Goal: Task Accomplishment & Management: Use online tool/utility

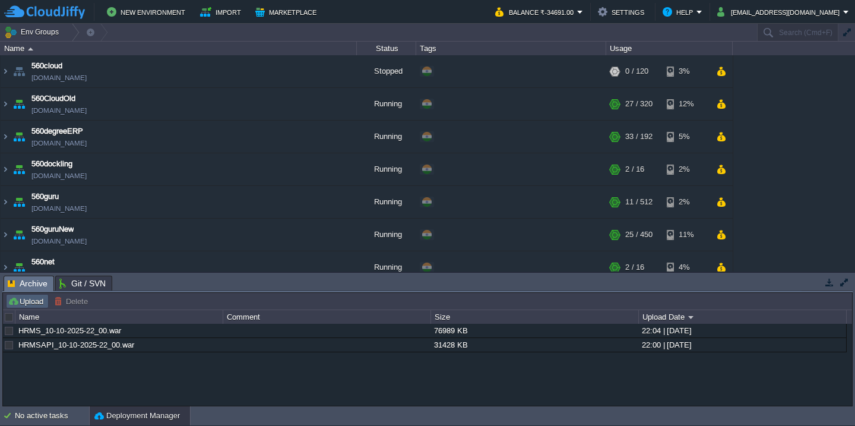
click at [27, 306] on button "Upload" at bounding box center [27, 301] width 39 height 11
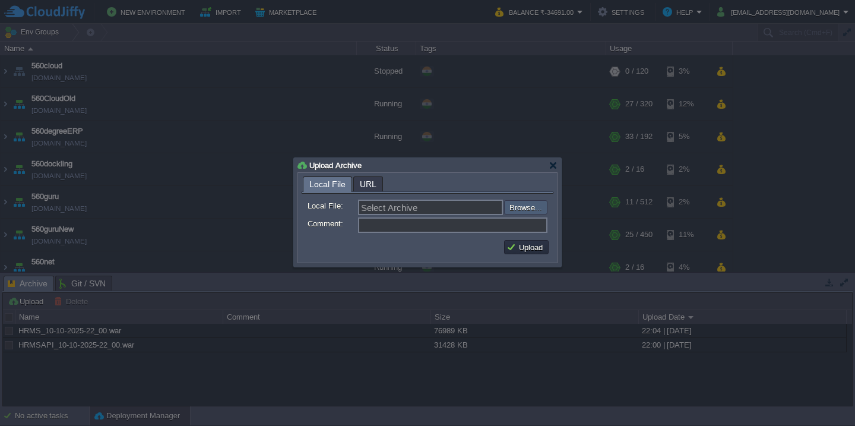
click at [529, 204] on input "file" at bounding box center [472, 207] width 150 height 14
type input "C:\fakepath\guru_source_11_10_25(10.46).war"
type input "guru_source_11_10_25(10.46).war"
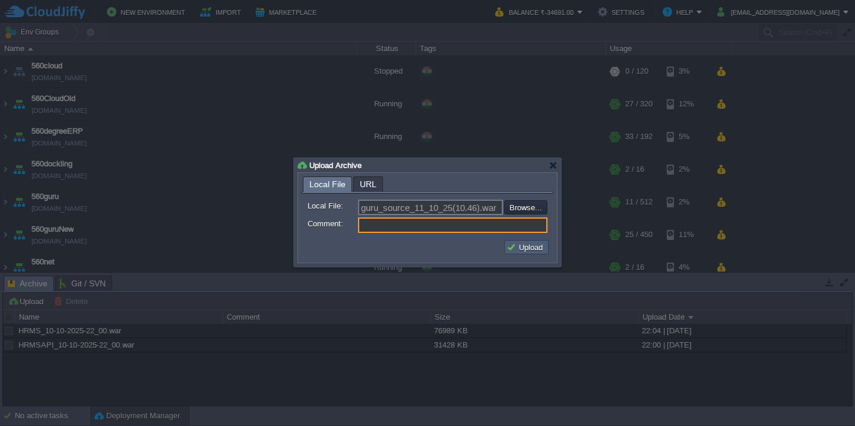
click at [529, 250] on button "Upload" at bounding box center [526, 247] width 40 height 11
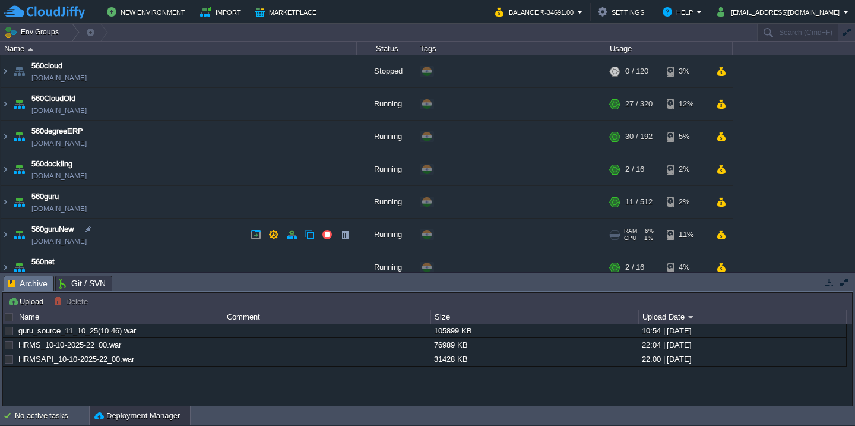
click at [180, 238] on td "560guruNew [DOMAIN_NAME]" at bounding box center [179, 234] width 356 height 33
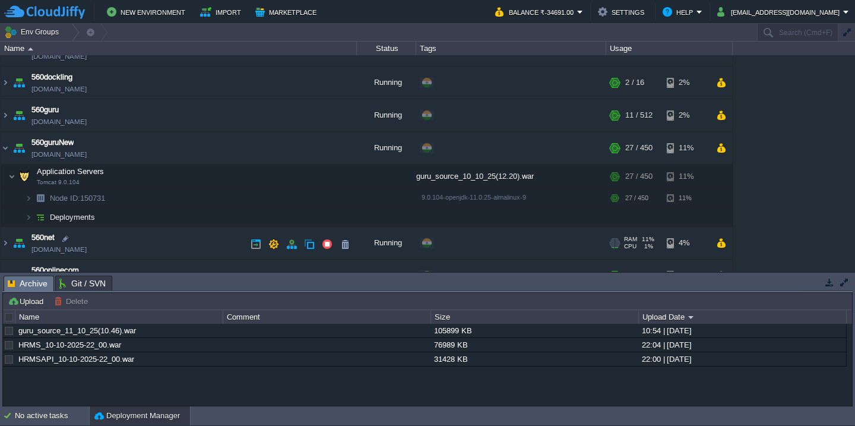
scroll to position [88, 0]
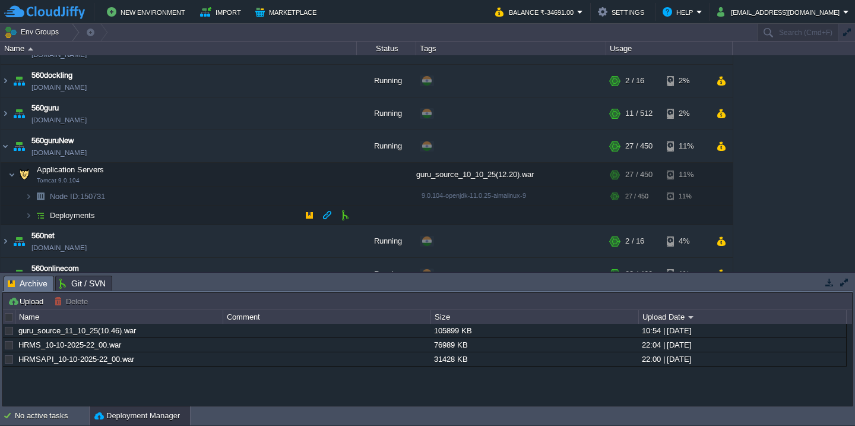
click at [182, 221] on td "Deployments" at bounding box center [179, 215] width 356 height 19
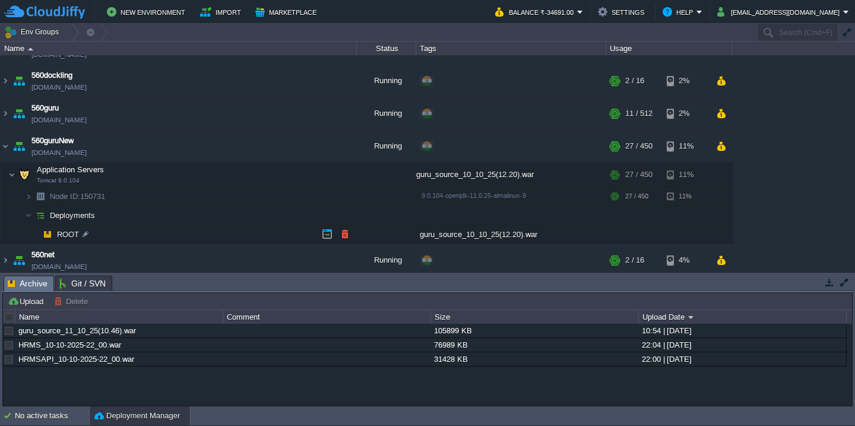
scroll to position [122, 0]
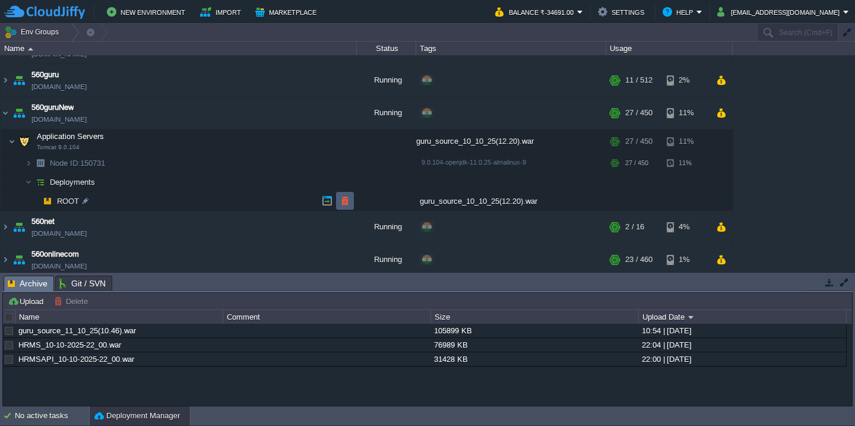
click at [345, 201] on button "button" at bounding box center [344, 200] width 11 height 11
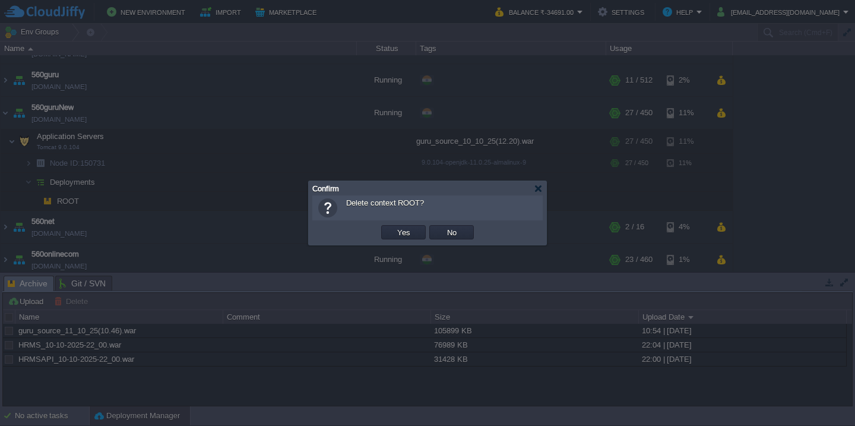
click at [393, 227] on button "Yes" at bounding box center [403, 232] width 20 height 11
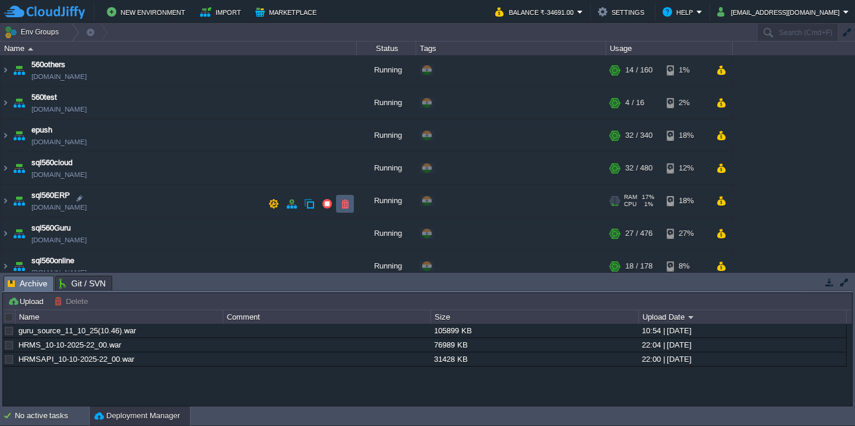
scroll to position [322, 0]
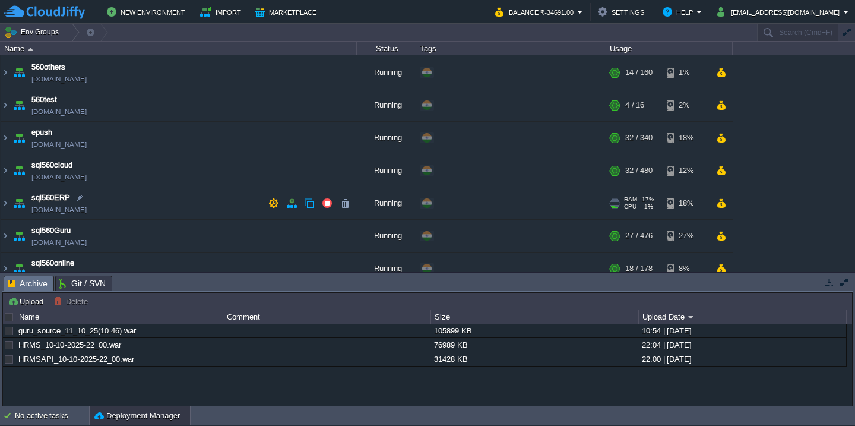
click at [204, 209] on td "sql560ERP [DOMAIN_NAME]" at bounding box center [179, 203] width 356 height 33
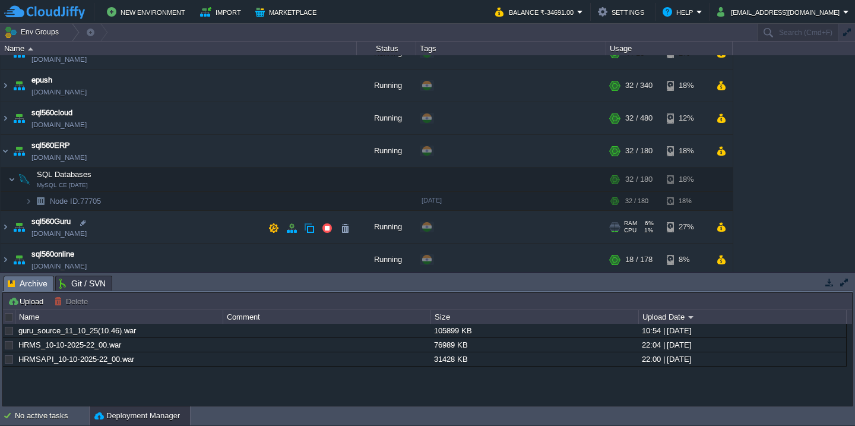
scroll to position [376, 0]
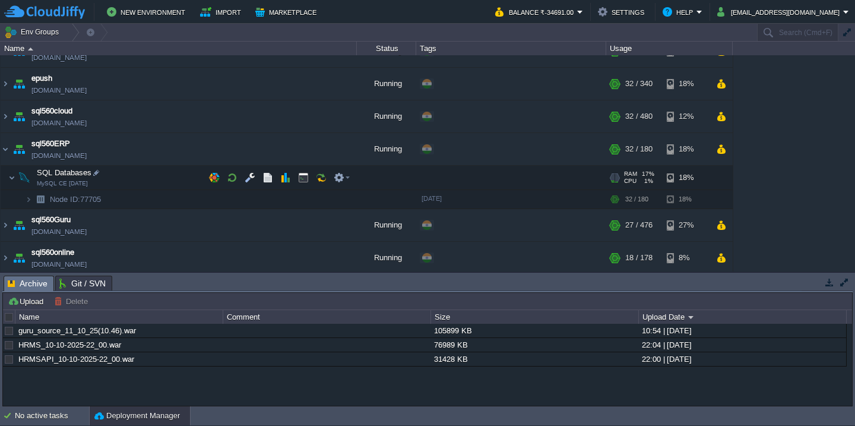
click at [157, 178] on td "SQL Databases MySQL CE [DATE]" at bounding box center [179, 178] width 356 height 24
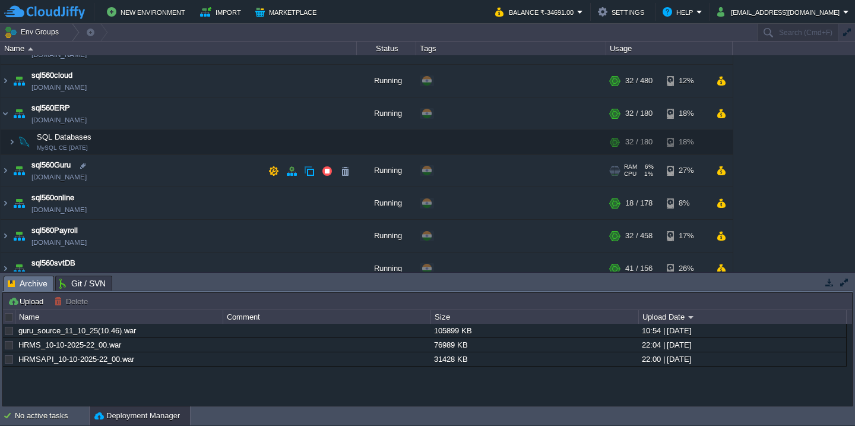
scroll to position [414, 0]
click at [138, 167] on td "sql560Guru [DOMAIN_NAME]" at bounding box center [179, 169] width 356 height 33
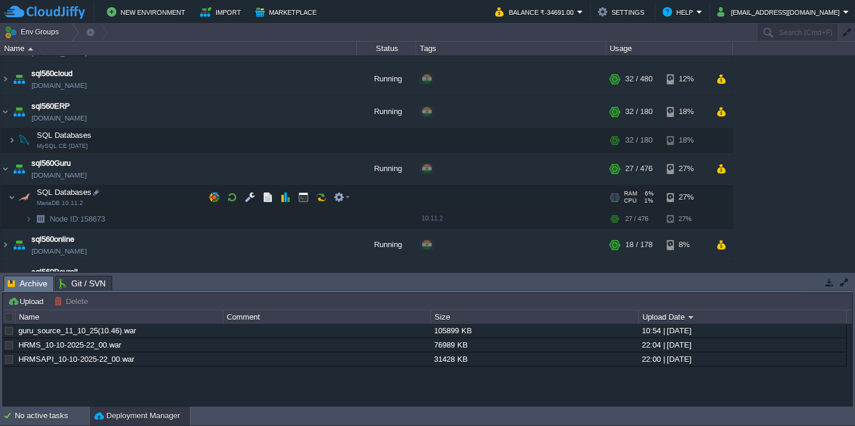
click at [145, 191] on td "SQL Databases MariaDB 10.11.2" at bounding box center [179, 197] width 356 height 24
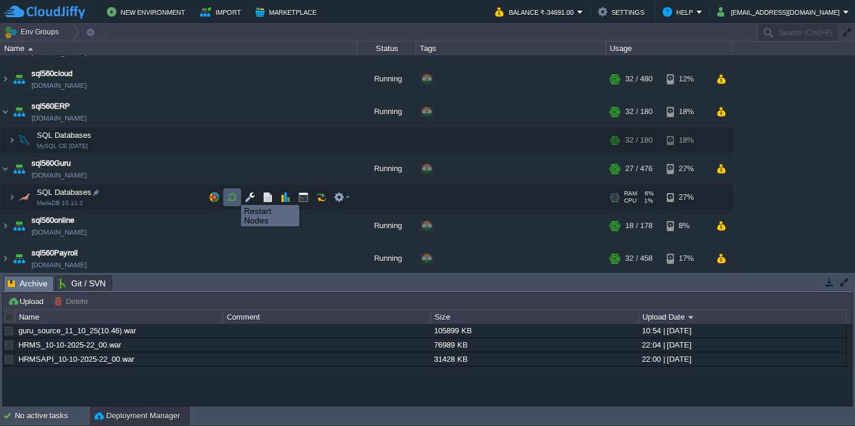
click at [232, 194] on button "button" at bounding box center [232, 197] width 11 height 11
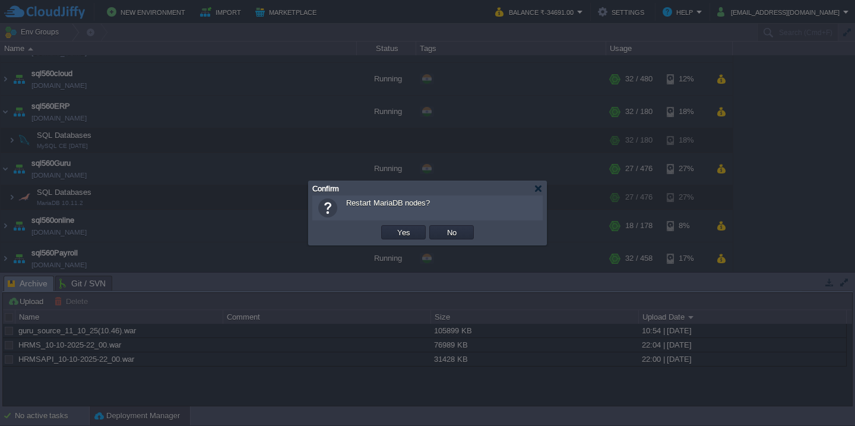
click at [393, 227] on button "Yes" at bounding box center [403, 232] width 20 height 11
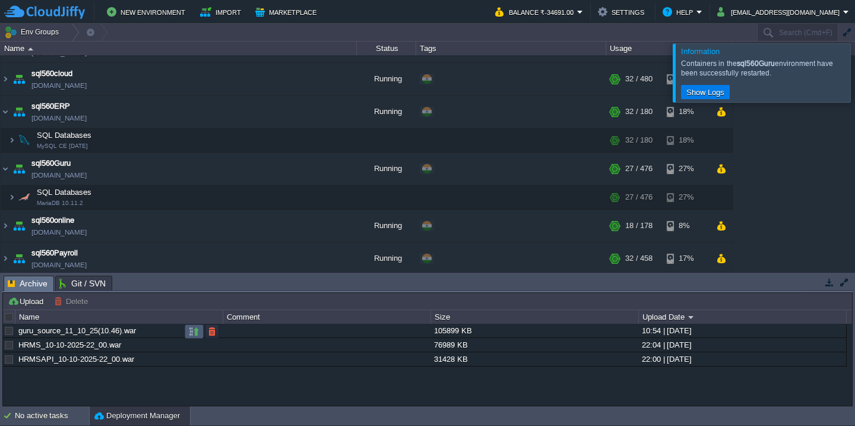
click at [193, 334] on button "button" at bounding box center [194, 331] width 11 height 11
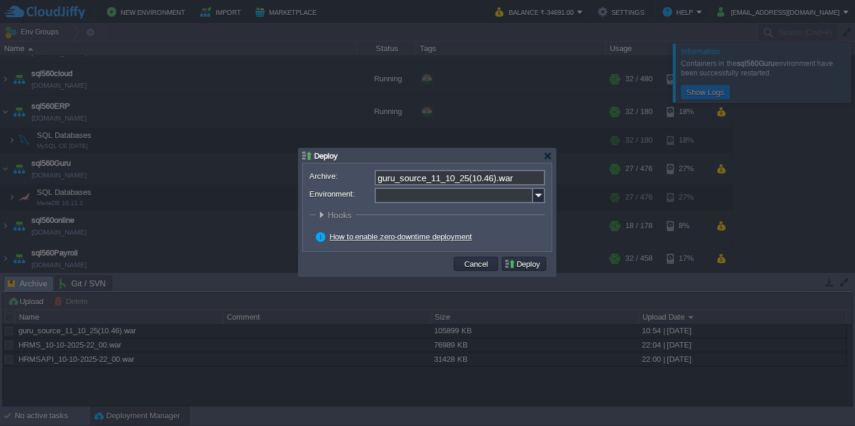
click at [431, 200] on input "Environment:" at bounding box center [453, 195] width 158 height 15
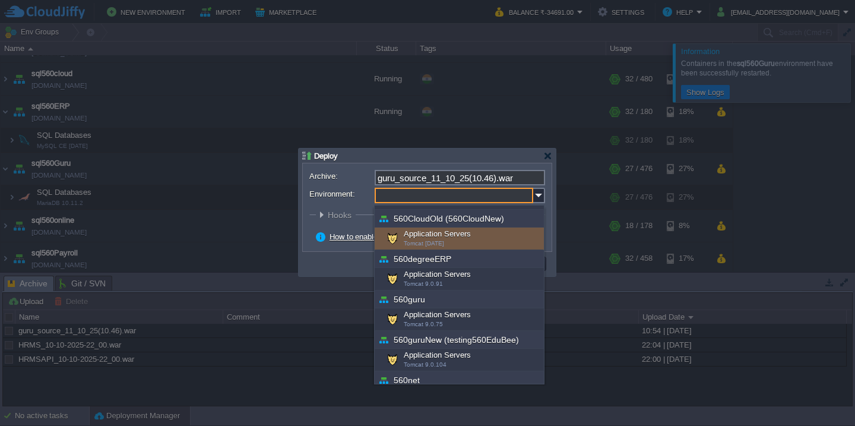
scroll to position [44, 0]
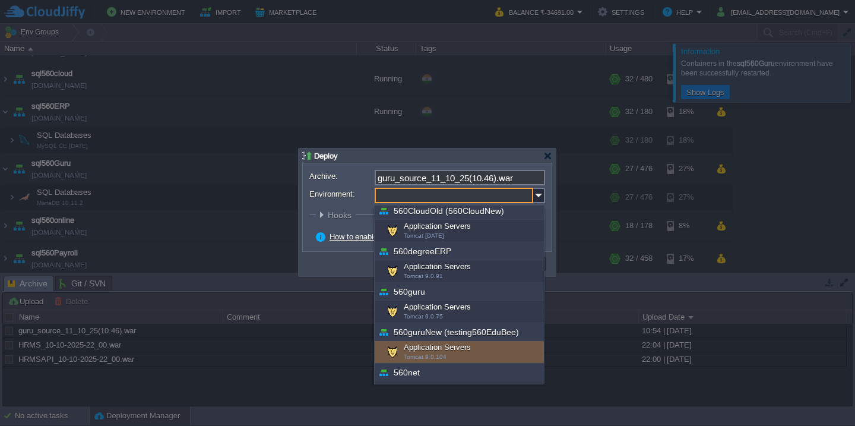
click at [415, 342] on div "Application Servers Tomcat 9.0.104" at bounding box center [458, 352] width 169 height 23
type input "Application Servers (560guruNew (testing560EduBee))"
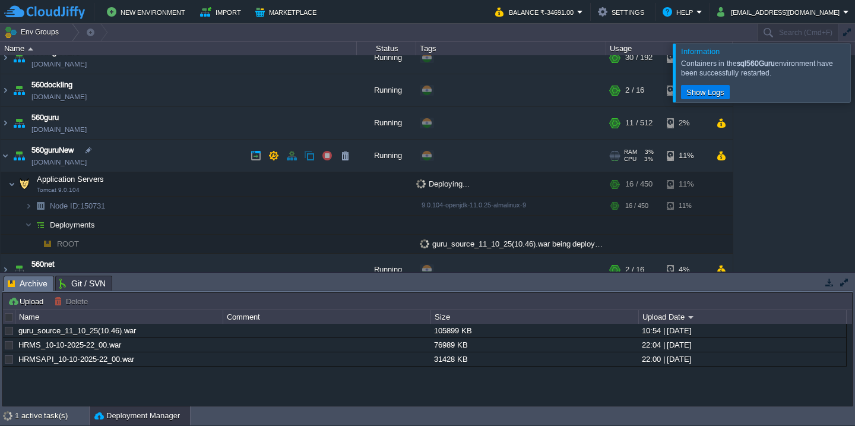
scroll to position [78, 0]
click at [176, 133] on td "560guru [DOMAIN_NAME]" at bounding box center [179, 124] width 356 height 33
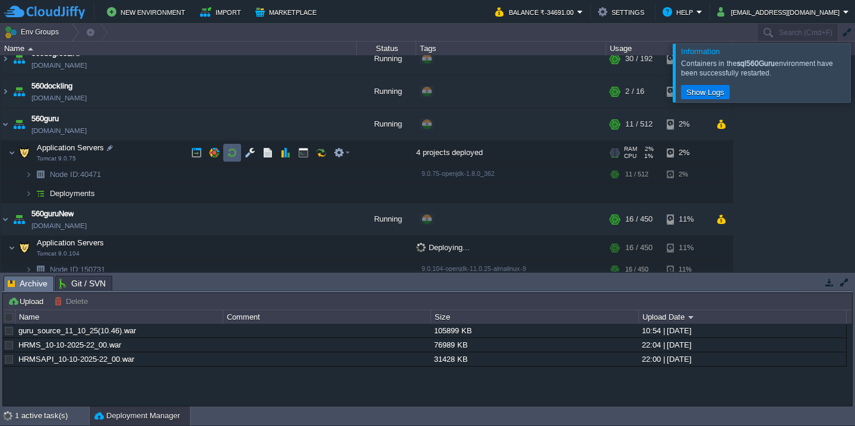
click at [231, 155] on button "button" at bounding box center [232, 152] width 11 height 11
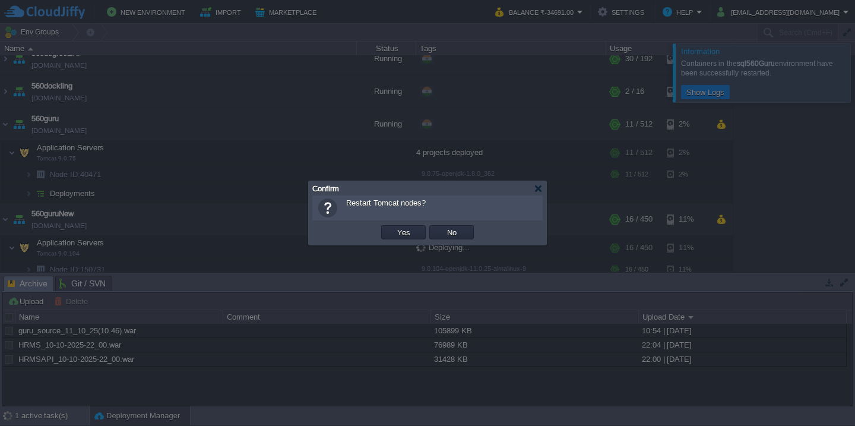
click at [393, 227] on button "Yes" at bounding box center [403, 232] width 20 height 11
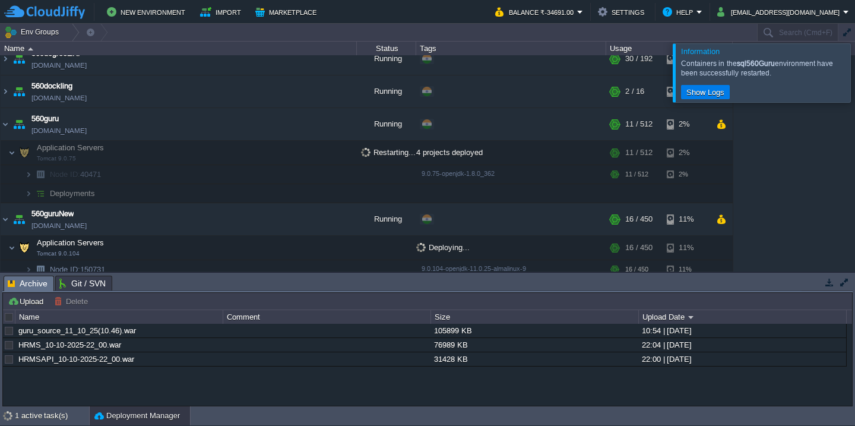
click at [854, 65] on div at bounding box center [869, 72] width 0 height 58
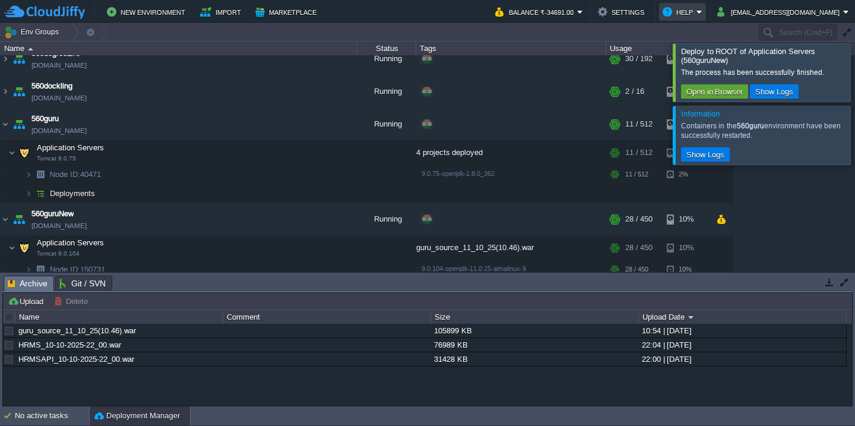
scroll to position [119, 0]
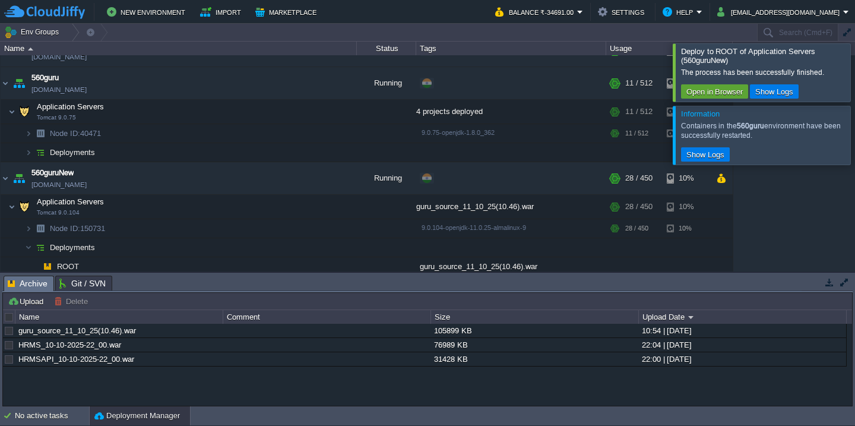
click at [854, 78] on div at bounding box center [869, 72] width 0 height 58
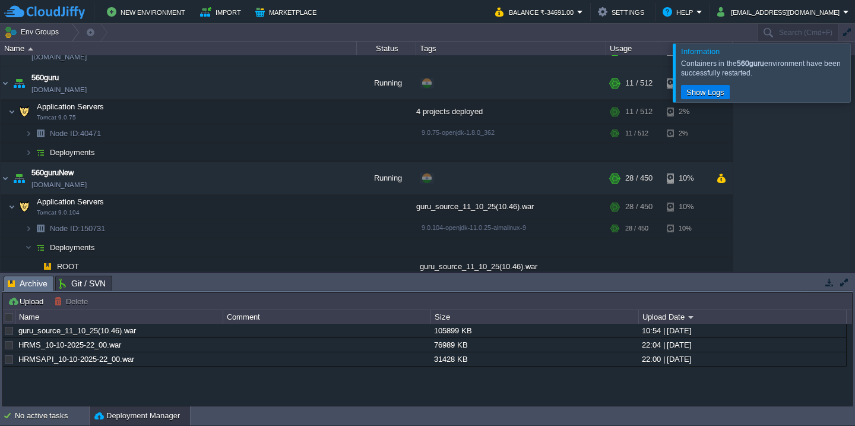
click at [854, 97] on div at bounding box center [869, 72] width 0 height 58
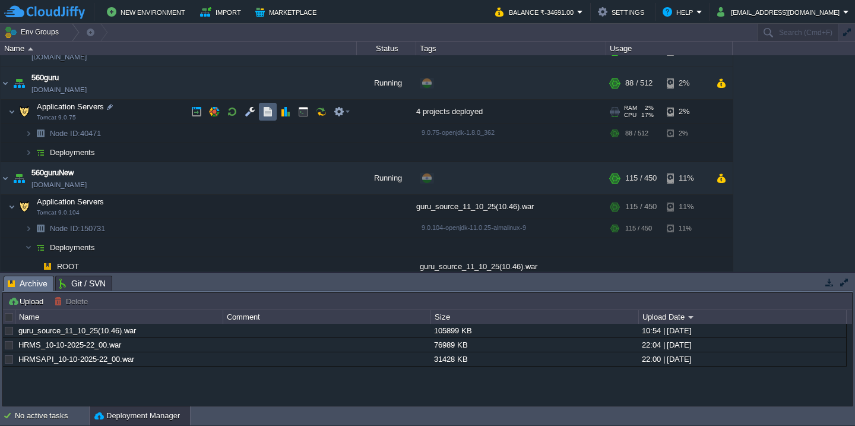
click at [273, 115] on td at bounding box center [268, 112] width 18 height 18
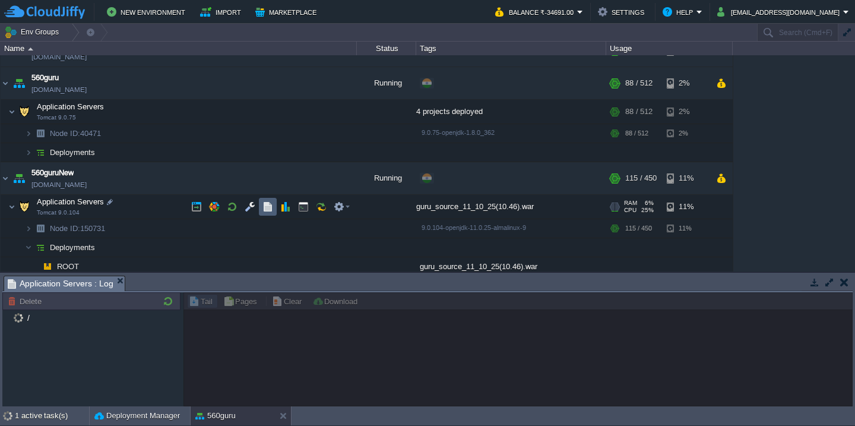
click at [265, 213] on td at bounding box center [268, 207] width 18 height 18
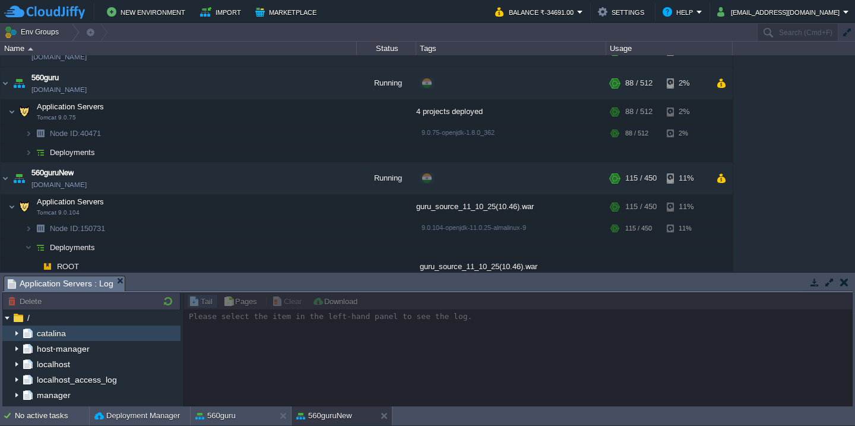
click at [17, 330] on img at bounding box center [16, 332] width 9 height 15
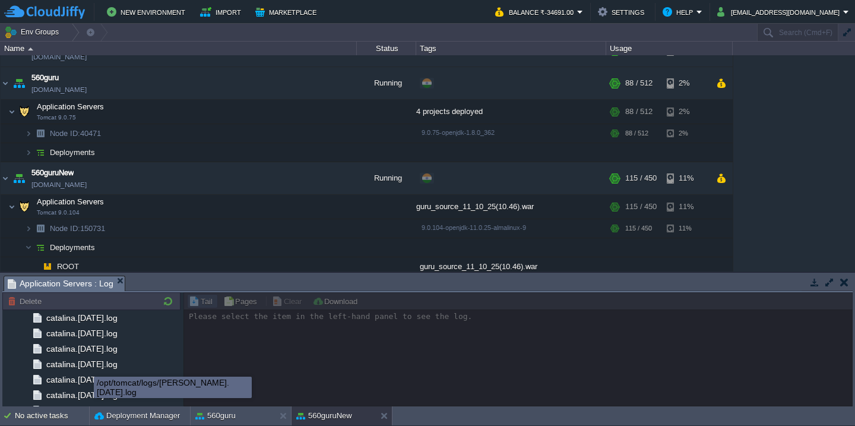
scroll to position [1417, 0]
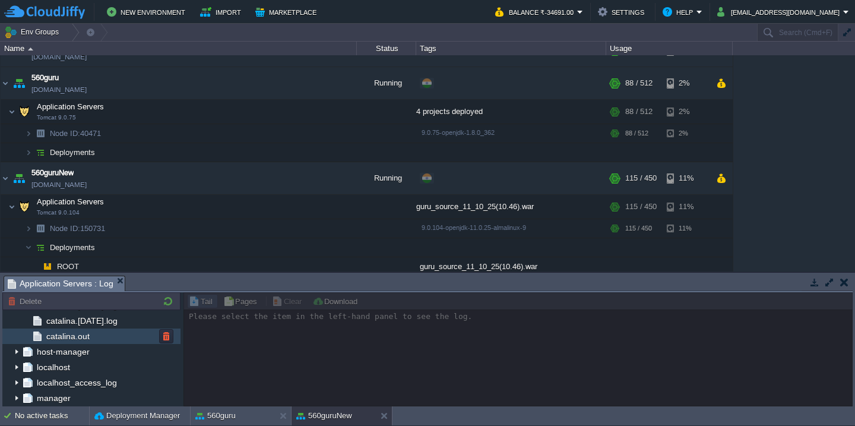
click at [122, 335] on div "catalina.out" at bounding box center [91, 335] width 178 height 15
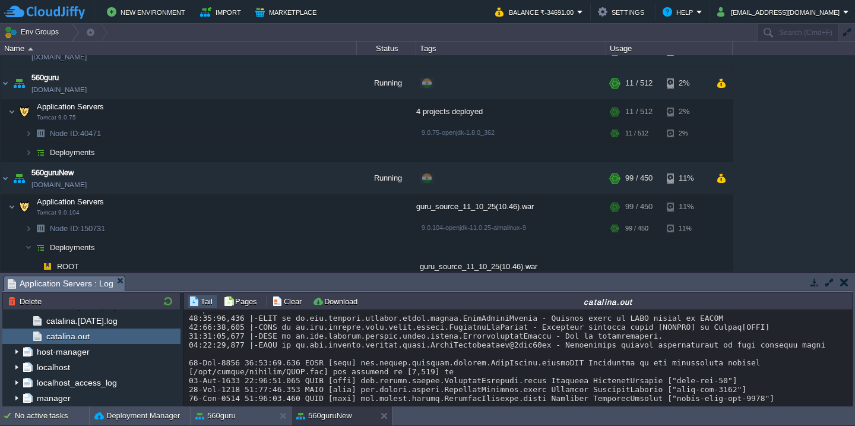
scroll to position [10348, 0]
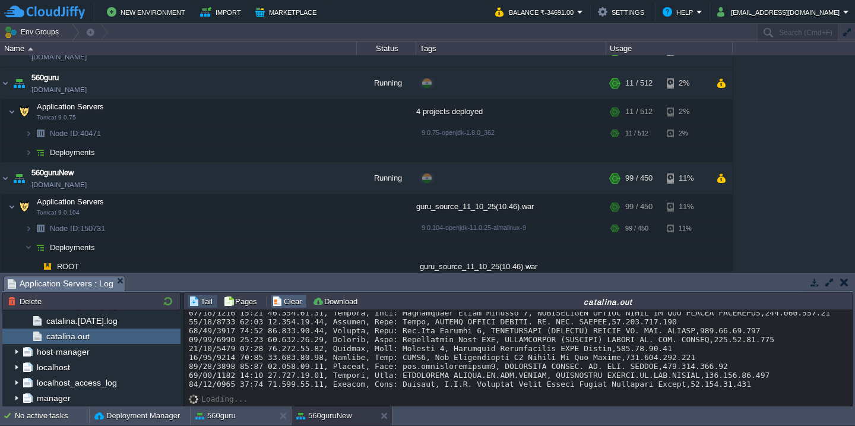
click at [287, 299] on button "Clear" at bounding box center [288, 301] width 33 height 11
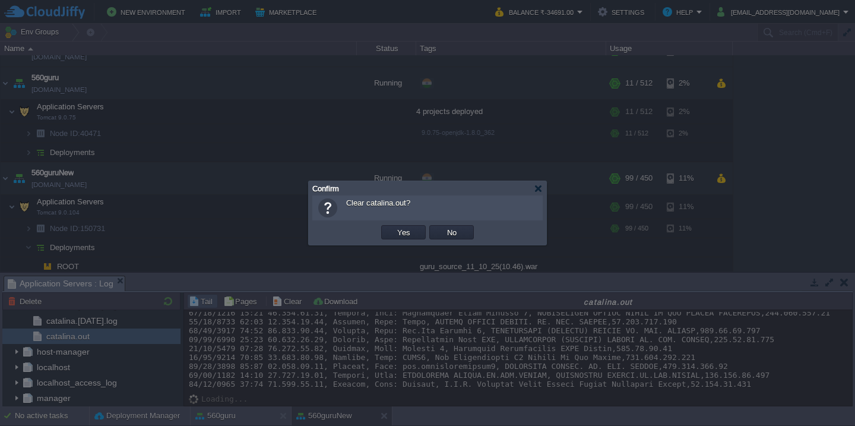
click at [393, 227] on button "Yes" at bounding box center [403, 232] width 20 height 11
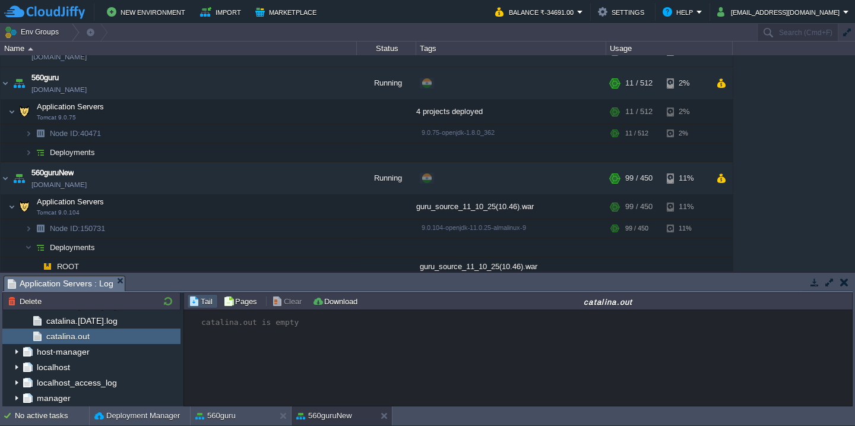
scroll to position [0, 0]
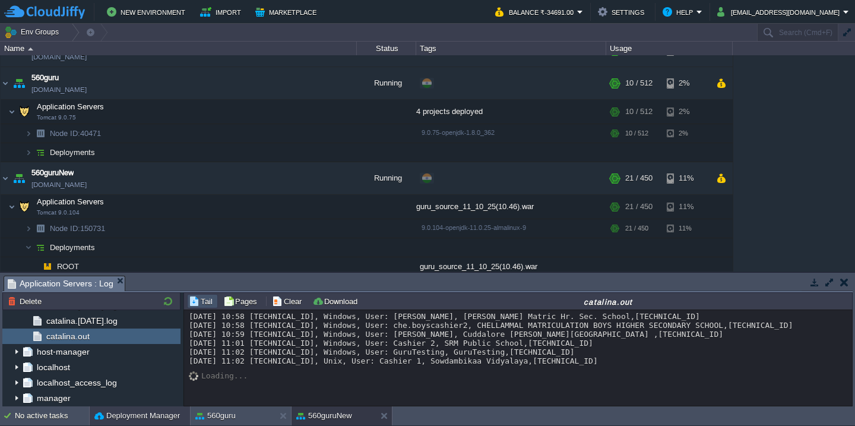
click at [107, 414] on button "Deployment Manager" at bounding box center [136, 416] width 85 height 12
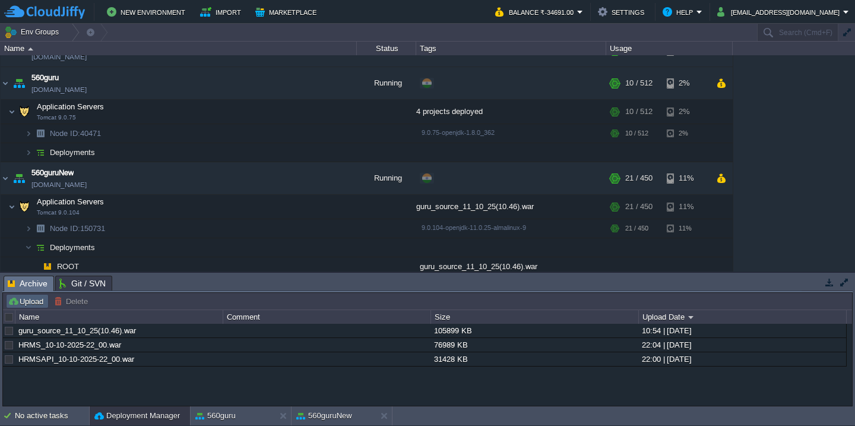
click at [25, 301] on button "Upload" at bounding box center [27, 301] width 39 height 11
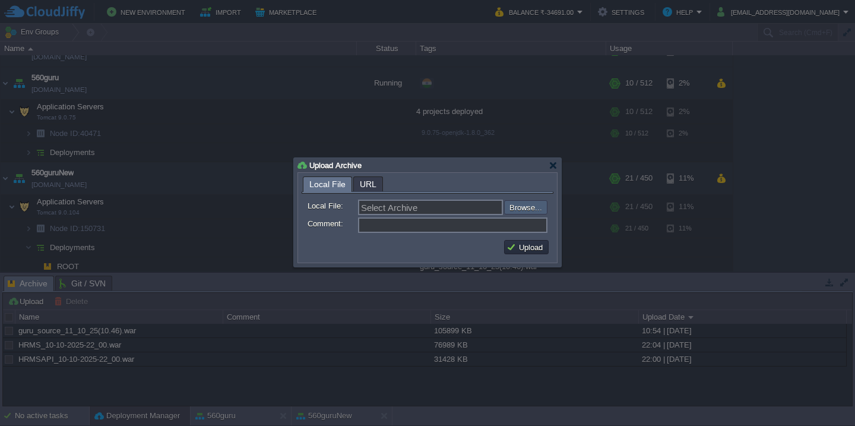
click at [529, 207] on input "file" at bounding box center [472, 207] width 150 height 14
type input "C:\fakepath\utilAPI_253_11-10-25_09-40.war"
type input "utilAPI_253_11-10-25_09-40.war"
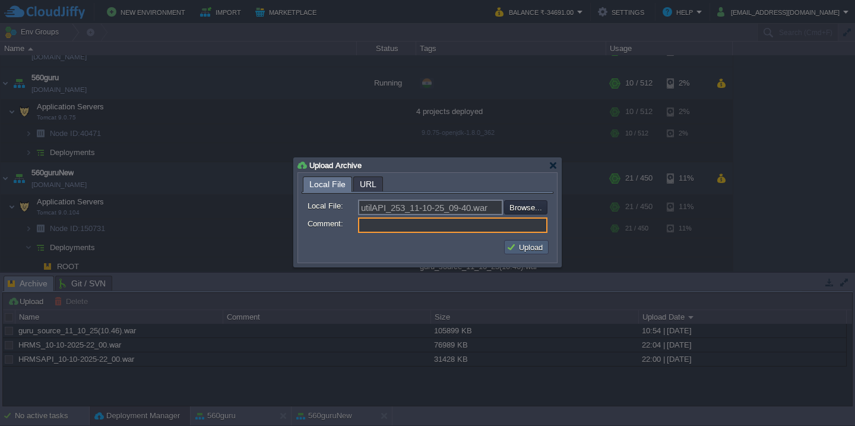
click at [534, 250] on button "Upload" at bounding box center [526, 247] width 40 height 11
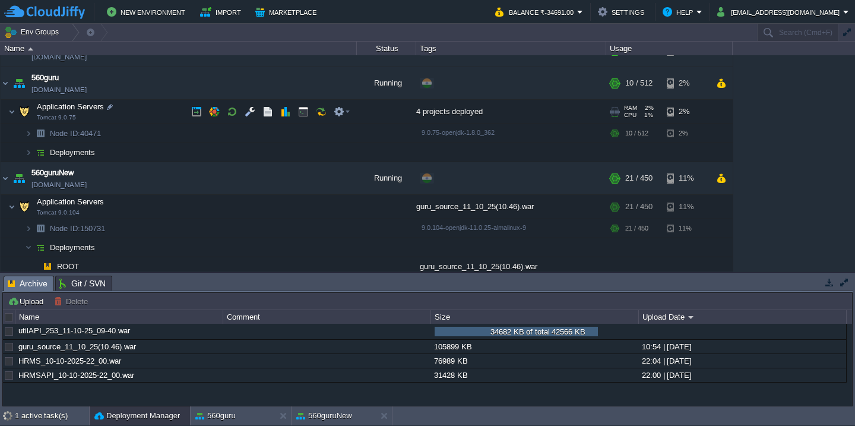
click at [157, 115] on td "Application Servers Tomcat 9.0.75" at bounding box center [179, 112] width 356 height 24
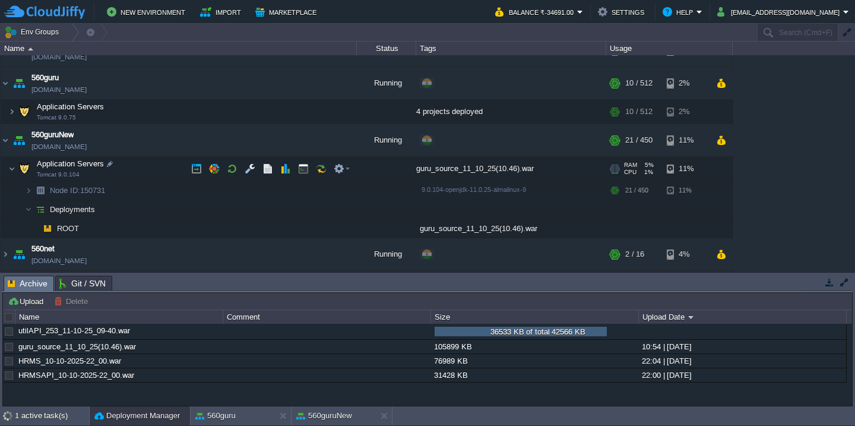
click at [163, 174] on td "Application Servers Tomcat 9.0.104" at bounding box center [179, 169] width 356 height 24
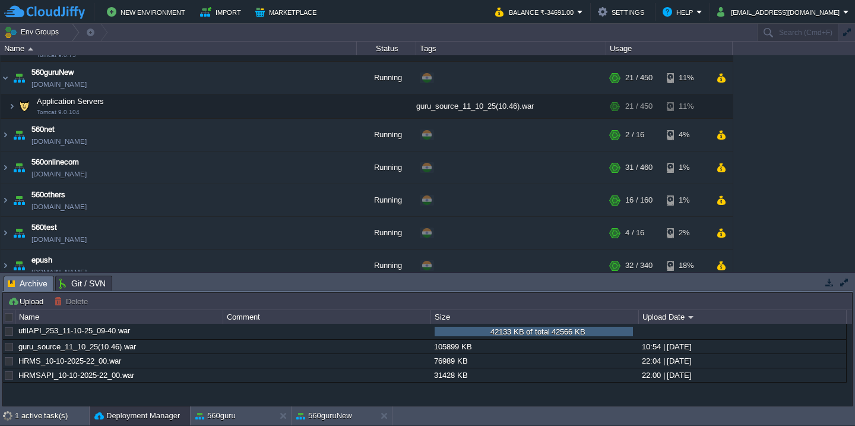
scroll to position [761, 0]
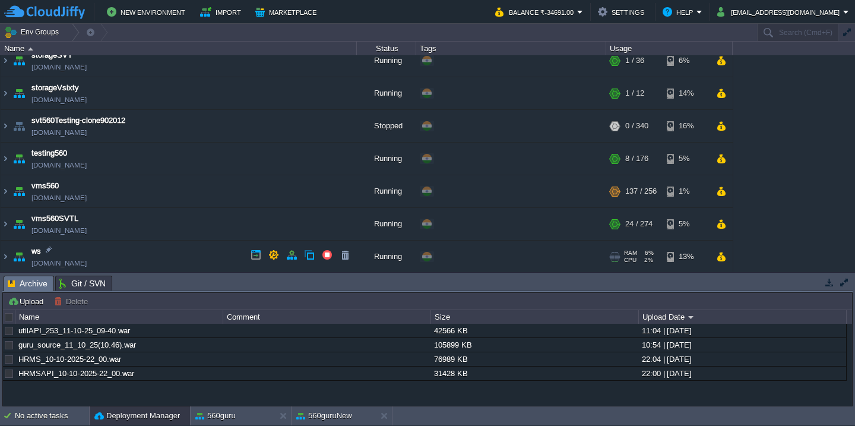
click at [142, 255] on td "ws [DOMAIN_NAME]" at bounding box center [179, 256] width 356 height 33
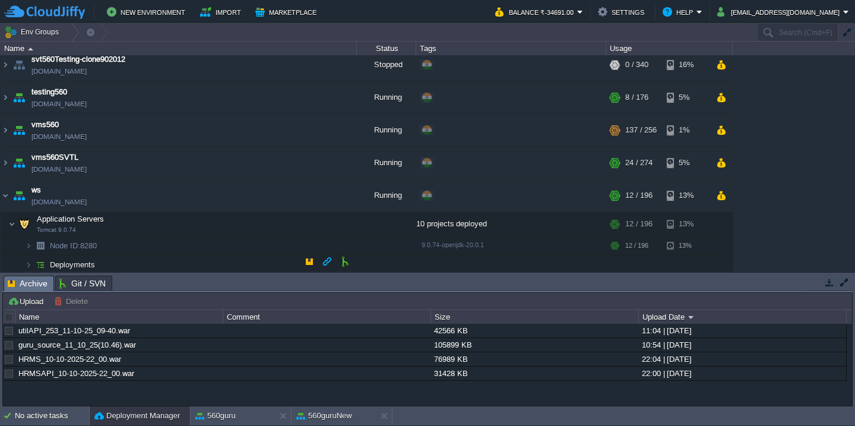
click at [155, 259] on td "Deployments" at bounding box center [179, 264] width 356 height 19
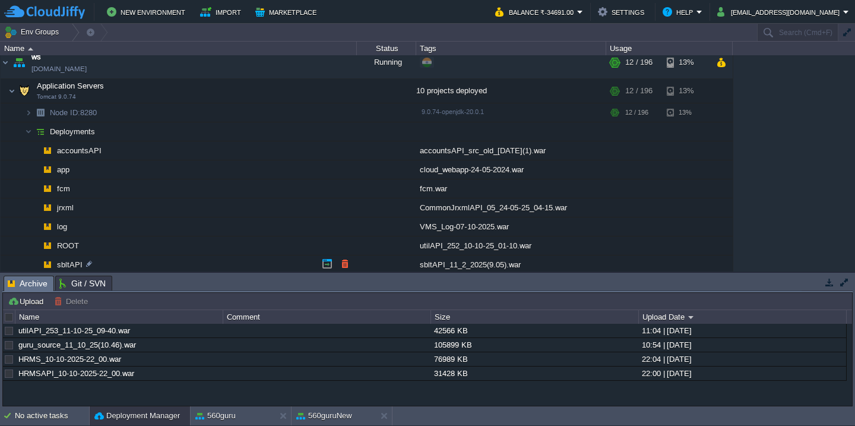
scroll to position [1009, 0]
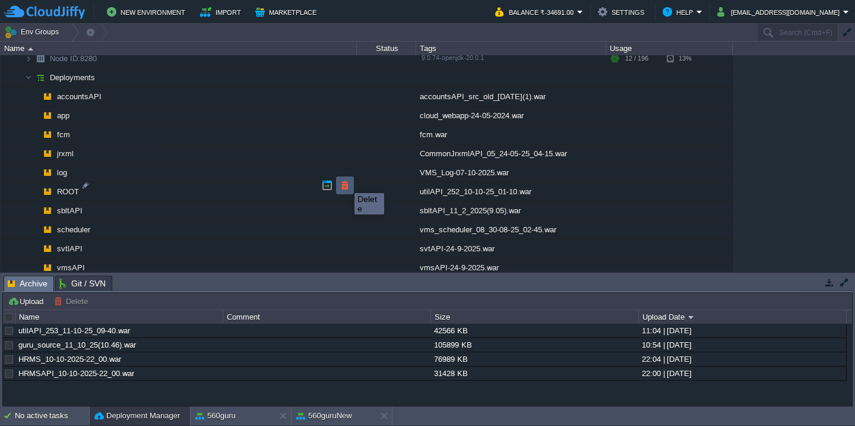
click at [345, 182] on button "button" at bounding box center [344, 185] width 11 height 11
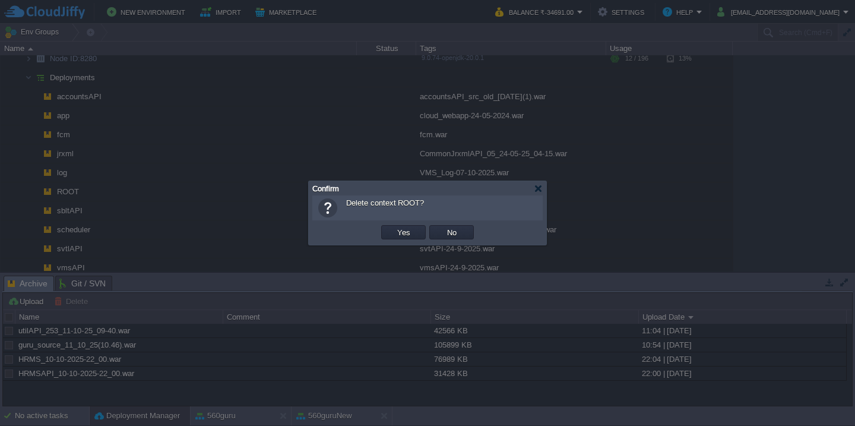
click at [393, 227] on button "Yes" at bounding box center [403, 232] width 20 height 11
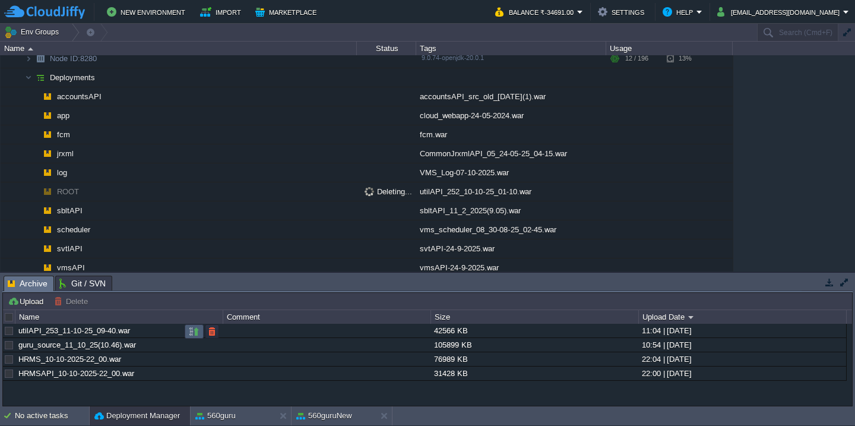
click at [189, 334] on button "button" at bounding box center [194, 331] width 11 height 11
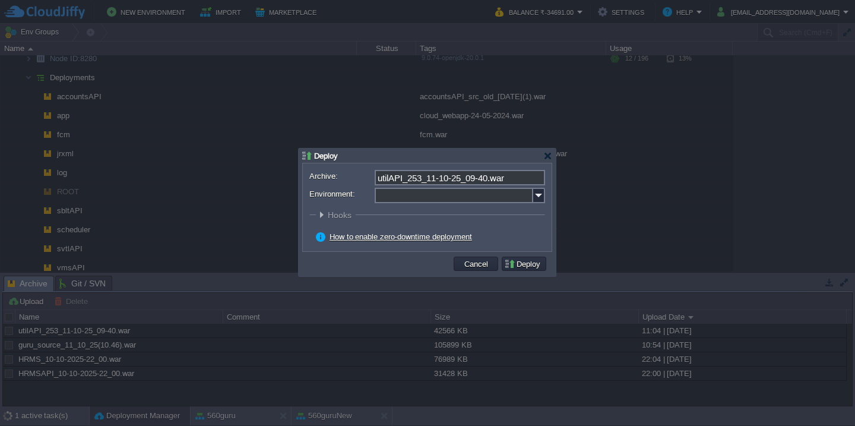
click at [443, 204] on form "Archive: utilAPI_253_11-10-25_09-40.war Environment: : ROOT Hooks Pre Build Pos…" at bounding box center [427, 207] width 236 height 75
click at [466, 196] on input "Environment:" at bounding box center [453, 195] width 158 height 15
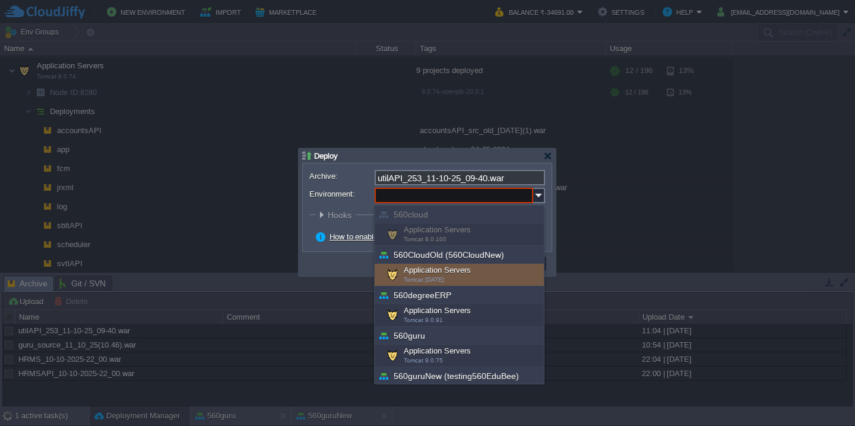
scroll to position [427, 0]
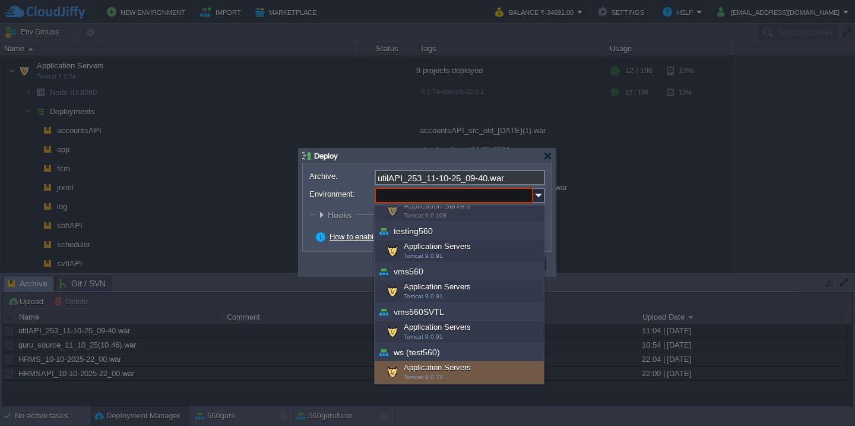
click at [420, 366] on div "Application Servers Tomcat 9.0.74" at bounding box center [458, 372] width 169 height 23
type input "Application Servers (ws (test560))"
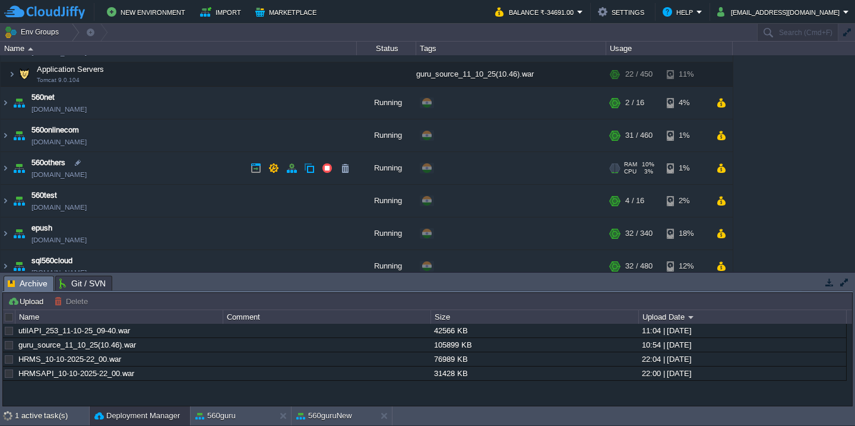
scroll to position [202, 0]
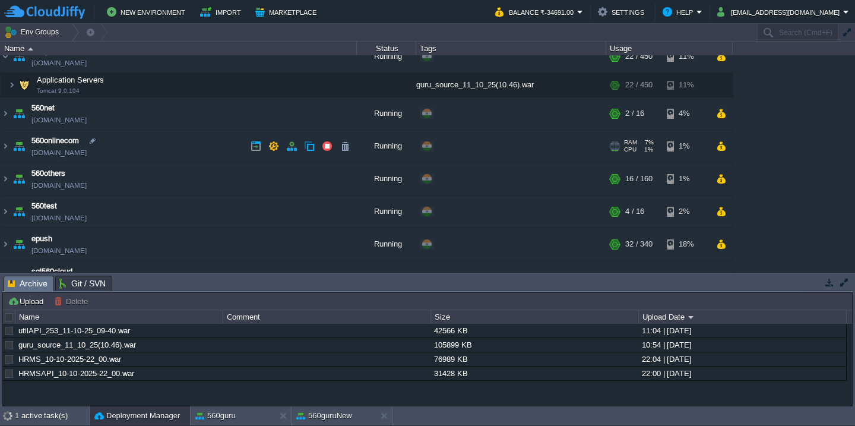
click at [197, 145] on td "560onlinecom [DOMAIN_NAME]" at bounding box center [179, 146] width 356 height 33
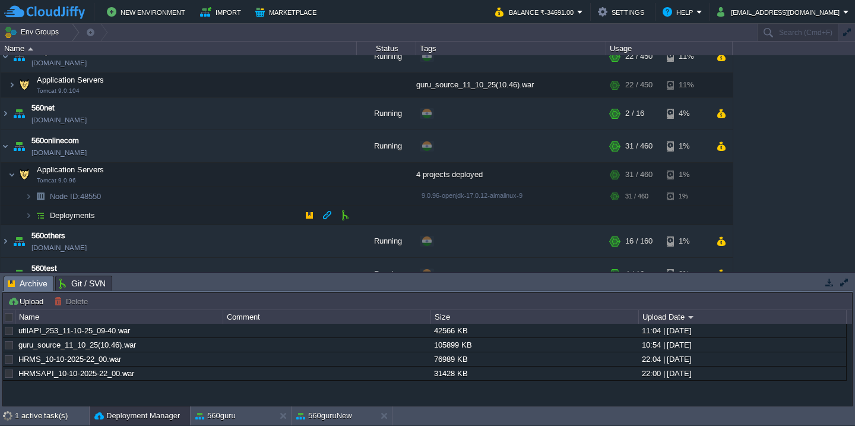
click at [139, 218] on td "Deployments" at bounding box center [179, 215] width 356 height 19
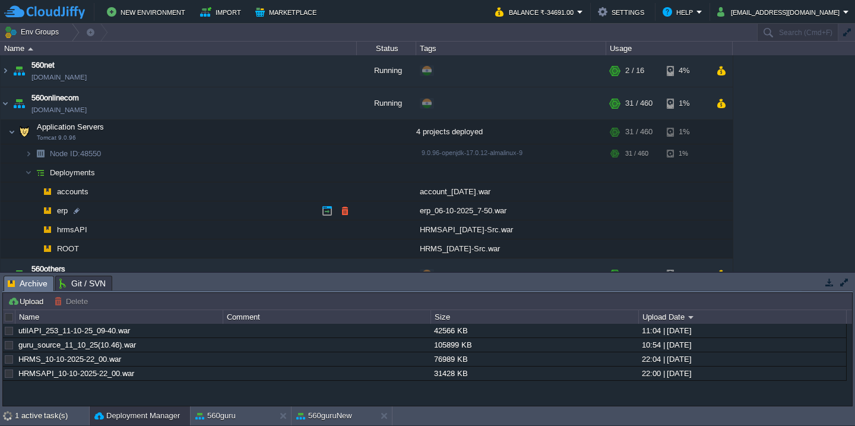
scroll to position [277, 0]
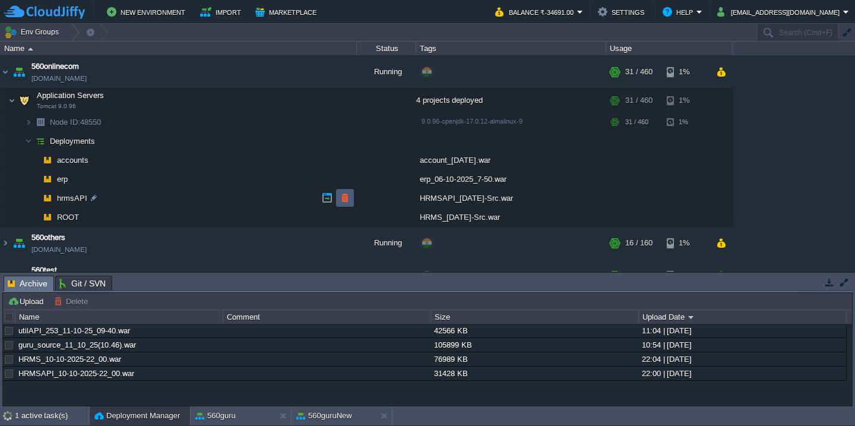
click at [350, 196] on button "button" at bounding box center [344, 197] width 11 height 11
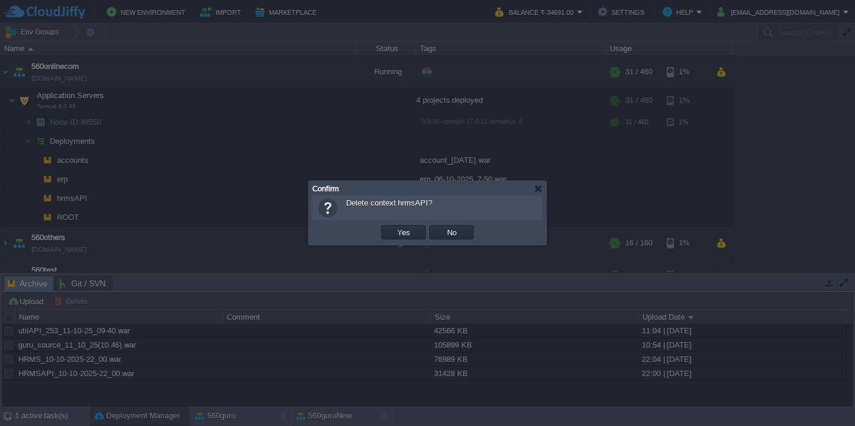
click at [393, 227] on button "Yes" at bounding box center [403, 232] width 20 height 11
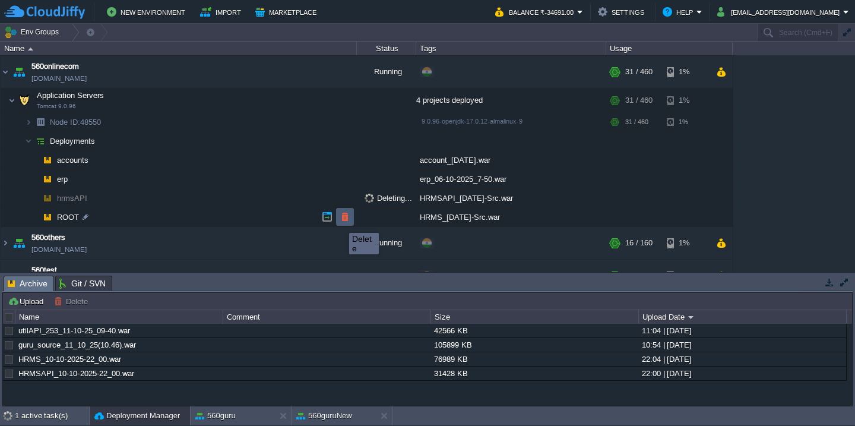
click at [340, 222] on button "button" at bounding box center [344, 216] width 11 height 11
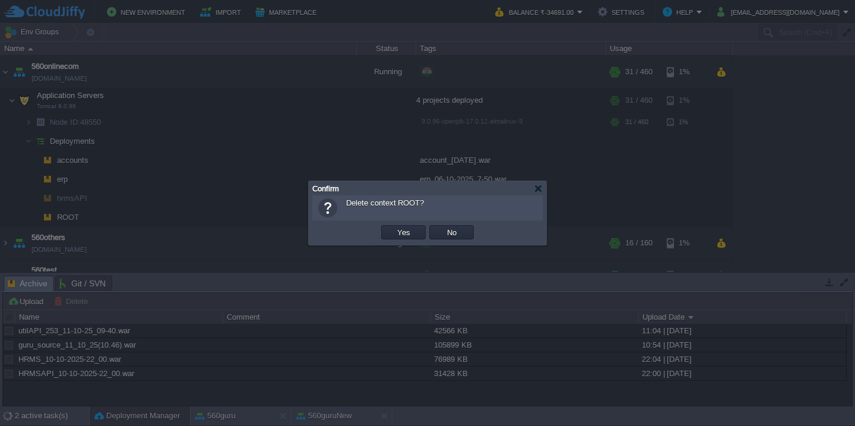
click at [393, 227] on button "Yes" at bounding box center [403, 232] width 20 height 11
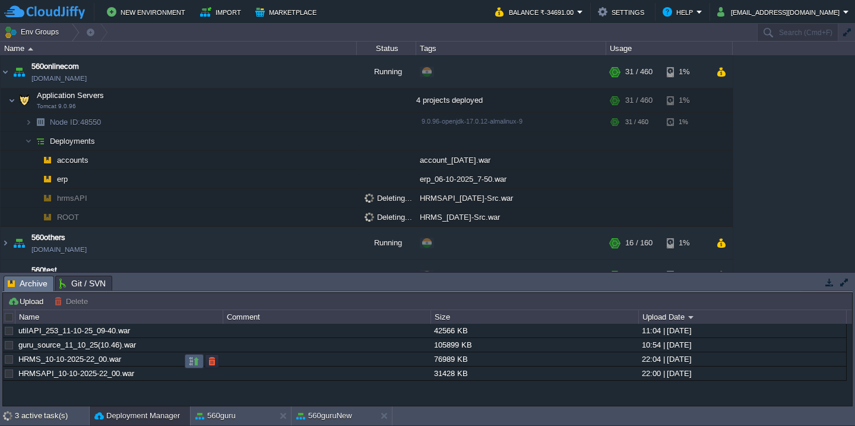
click at [198, 360] on button "button" at bounding box center [194, 361] width 11 height 11
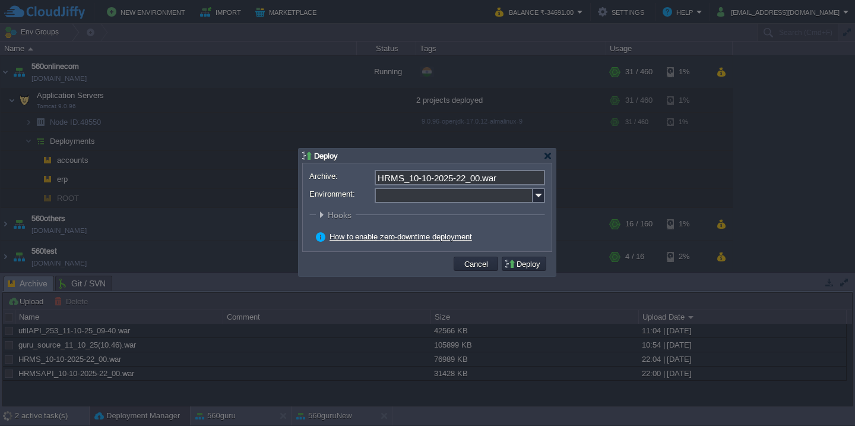
click at [440, 203] on input "Environment:" at bounding box center [453, 195] width 158 height 15
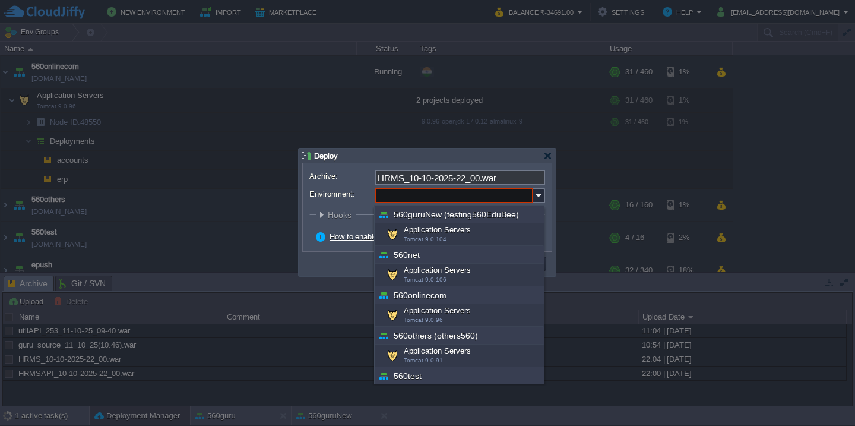
scroll to position [163, 0]
click at [433, 314] on div "Application Servers Tomcat 9.0.96" at bounding box center [458, 314] width 169 height 23
type input "Application Servers (560onlinecom)"
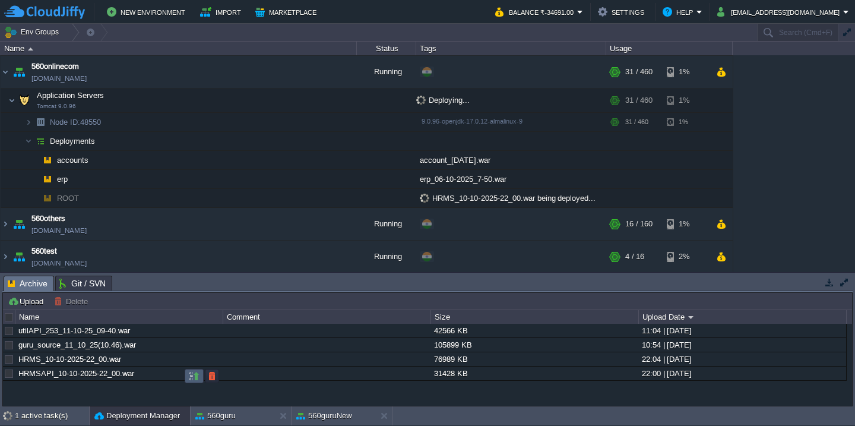
click at [193, 380] on button "button" at bounding box center [194, 375] width 11 height 11
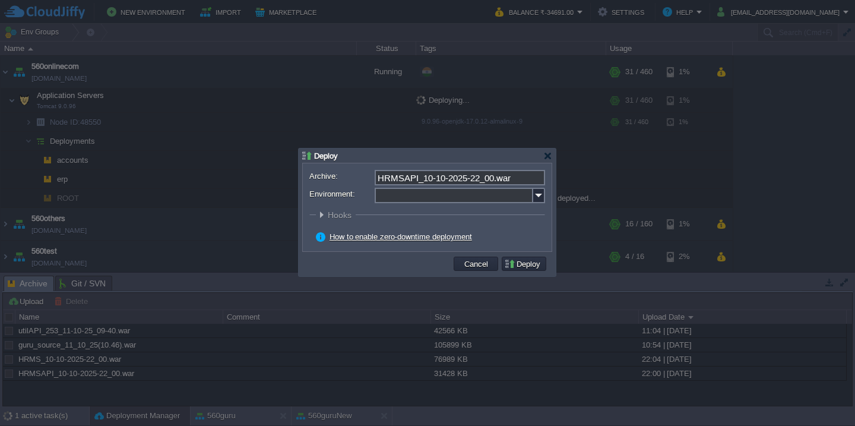
click at [459, 200] on input "Environment:" at bounding box center [453, 195] width 158 height 15
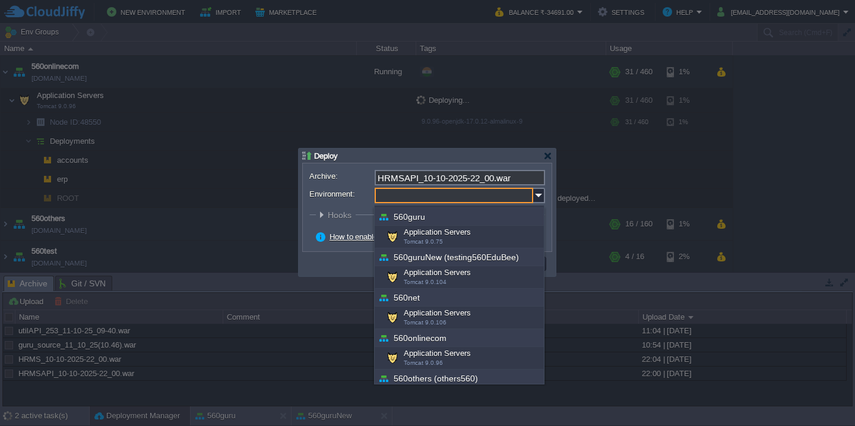
scroll to position [133, 0]
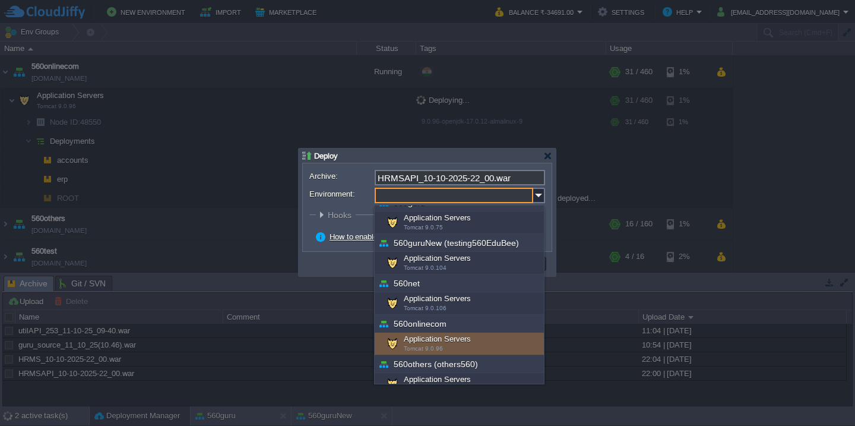
click at [416, 339] on div "Application Servers Tomcat 9.0.96" at bounding box center [458, 343] width 169 height 23
type input "Application Servers (560onlinecom)"
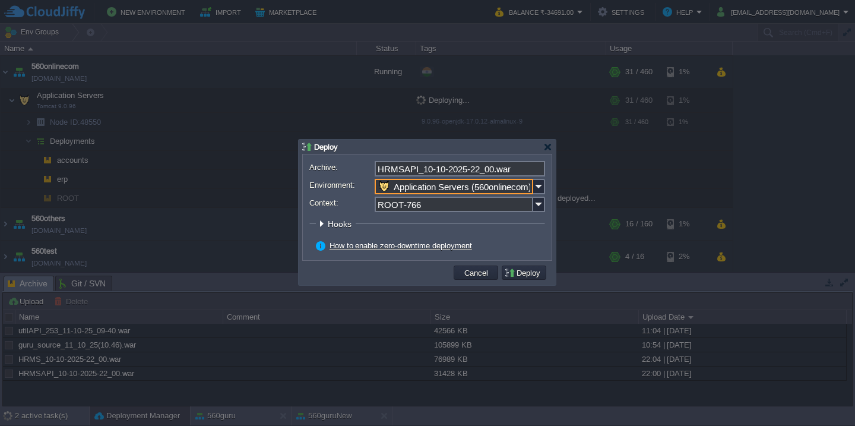
click at [440, 203] on input "ROOT-766" at bounding box center [453, 203] width 158 height 15
type input "hrmsAPI"
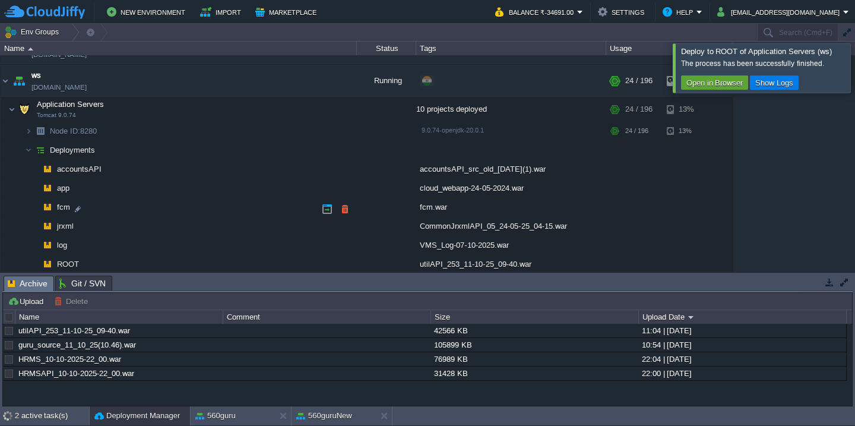
scroll to position [307, 0]
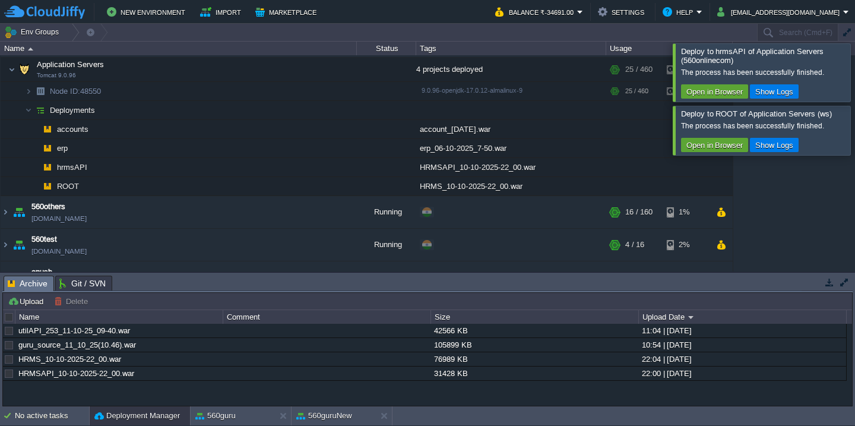
click at [854, 63] on div at bounding box center [869, 72] width 0 height 58
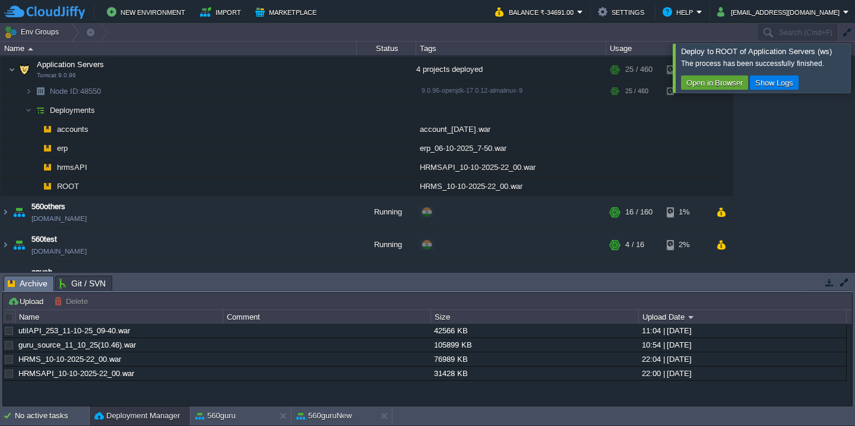
click at [854, 63] on div at bounding box center [869, 67] width 0 height 49
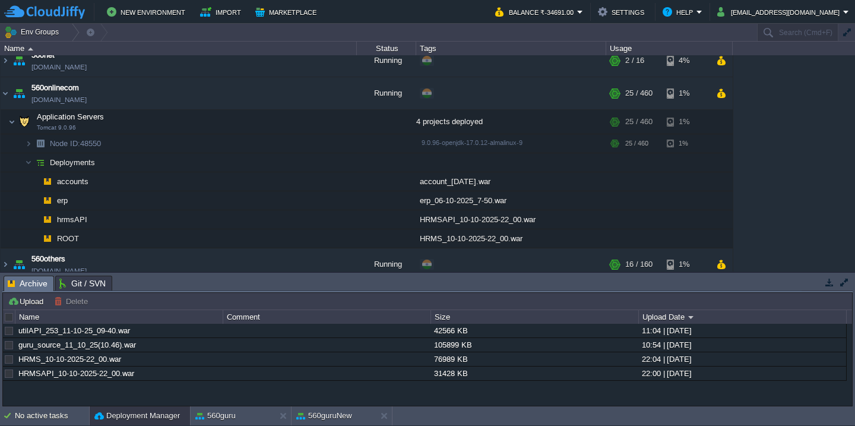
scroll to position [252, 0]
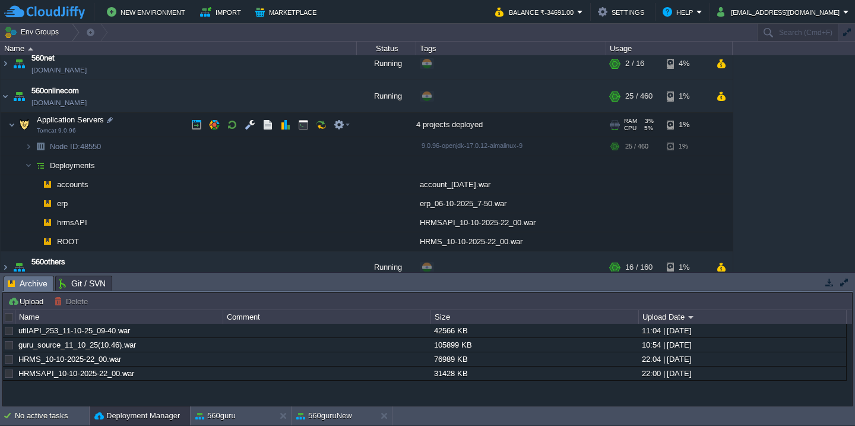
click at [141, 118] on td "Application Servers Tomcat 9.0.96" at bounding box center [179, 125] width 356 height 24
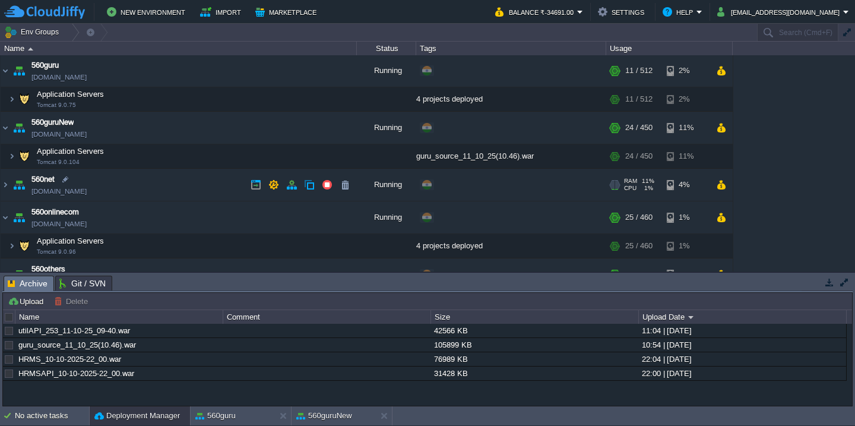
scroll to position [0, 0]
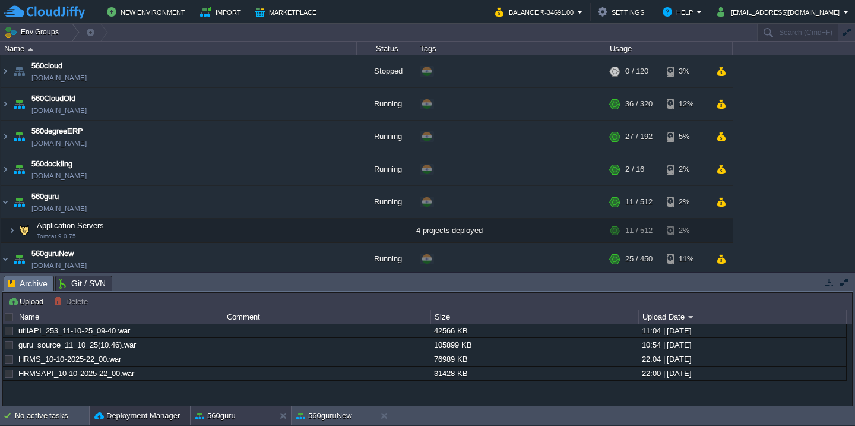
click at [219, 418] on button "560guru" at bounding box center [215, 416] width 40 height 12
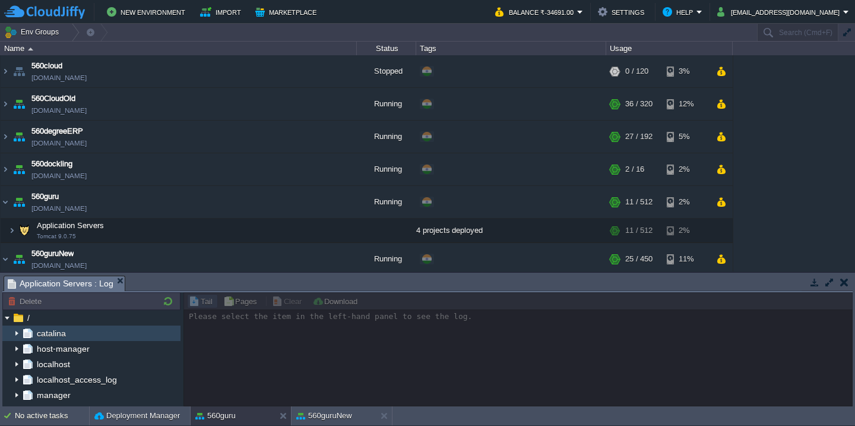
click at [15, 334] on img at bounding box center [16, 332] width 9 height 15
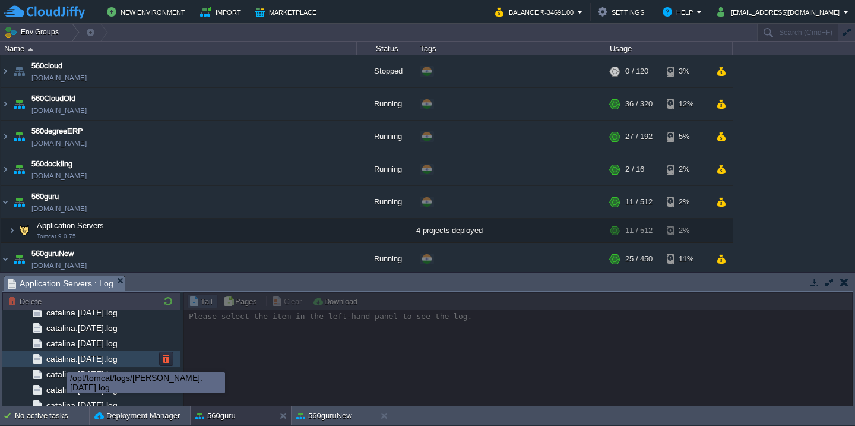
scroll to position [1417, 0]
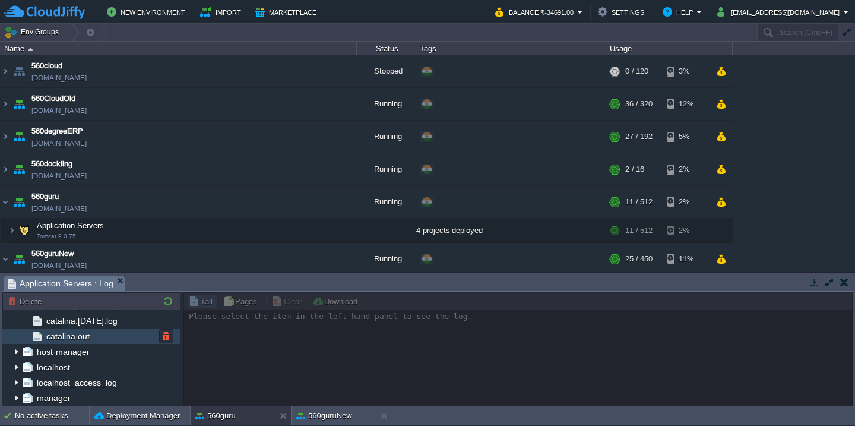
click at [132, 333] on div "catalina.out" at bounding box center [91, 335] width 178 height 15
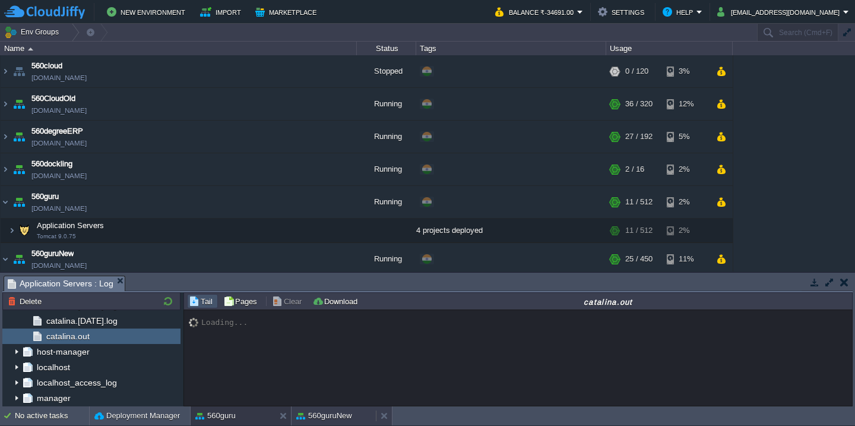
click at [335, 413] on button "560guruNew" at bounding box center [324, 416] width 56 height 12
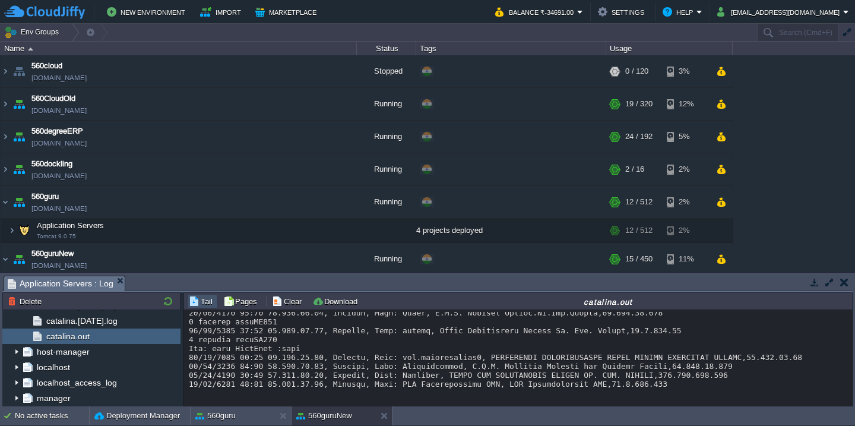
scroll to position [2585, 0]
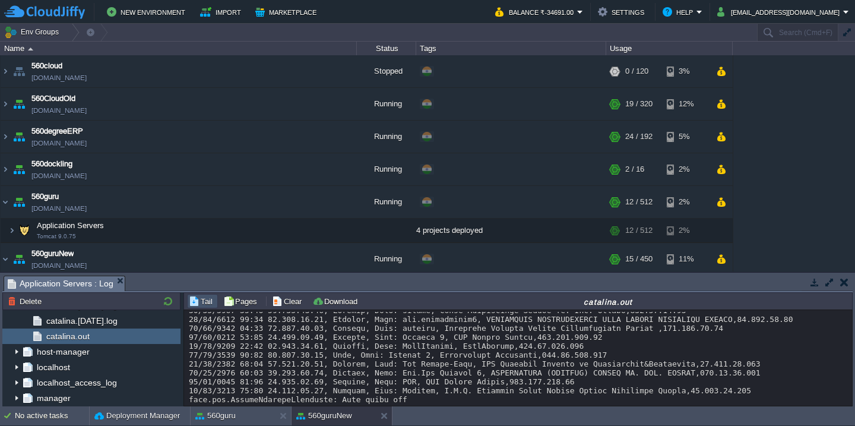
scroll to position [0, 0]
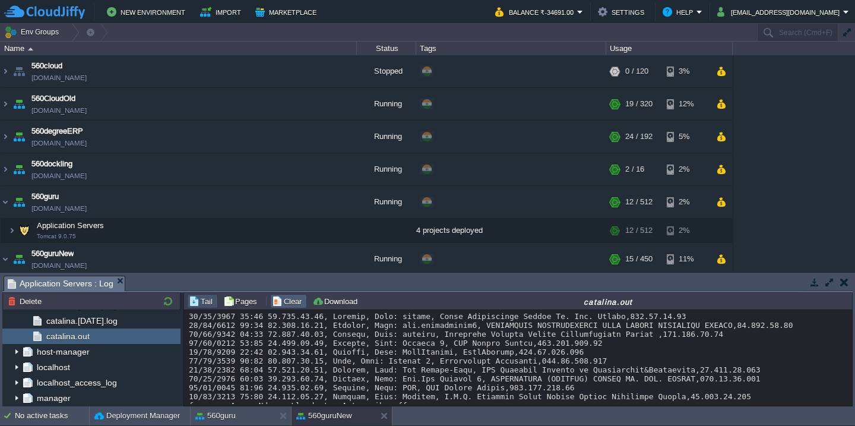
click at [283, 301] on button "Clear" at bounding box center [288, 301] width 33 height 11
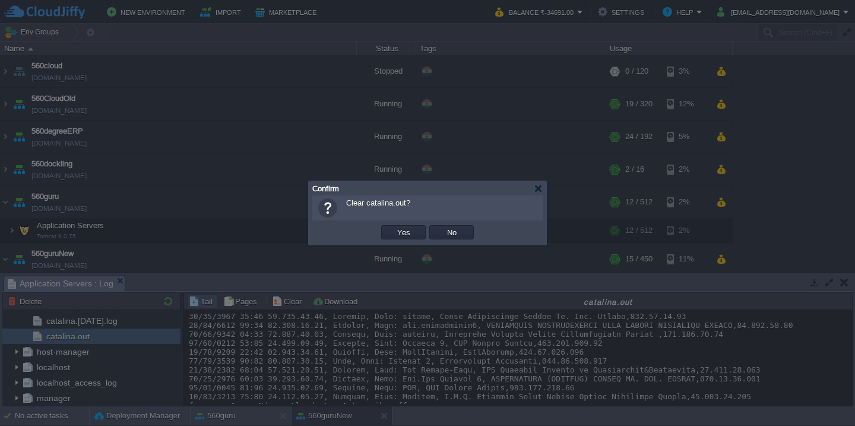
click at [393, 227] on button "Yes" at bounding box center [403, 232] width 20 height 11
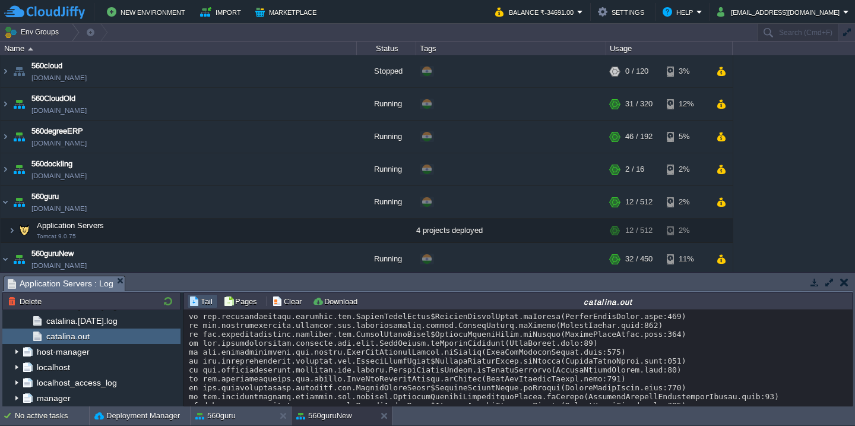
scroll to position [1179, 0]
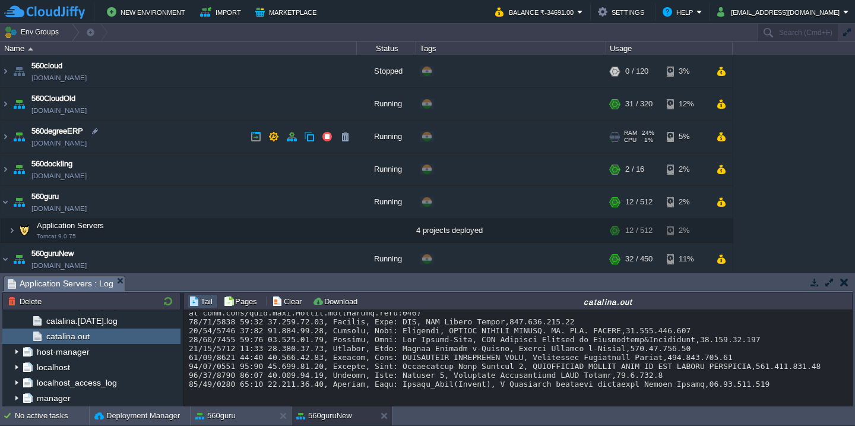
click at [156, 126] on td "560degreeERP [DOMAIN_NAME]" at bounding box center [179, 136] width 356 height 33
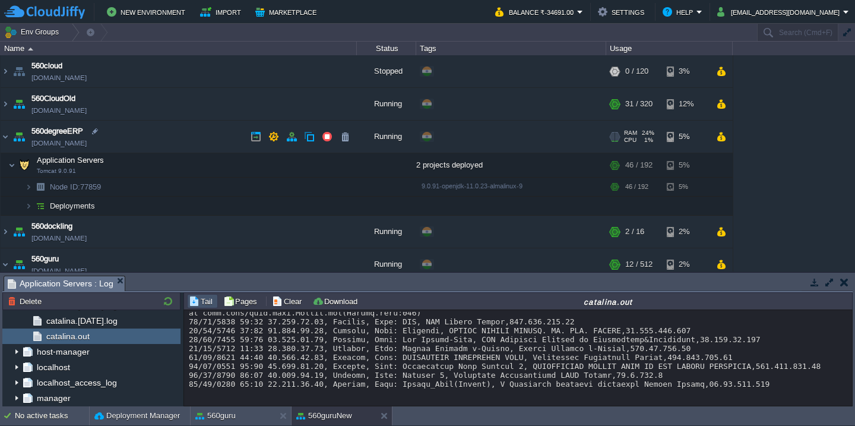
click at [156, 126] on td "560degreeERP [DOMAIN_NAME]" at bounding box center [179, 136] width 356 height 33
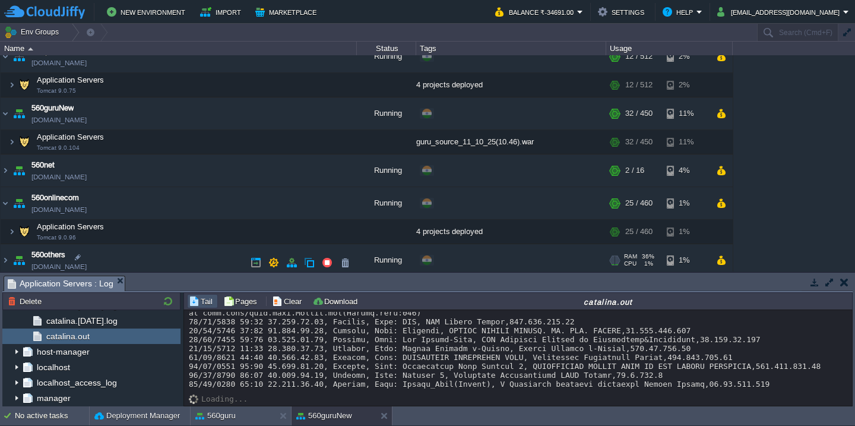
scroll to position [265, 0]
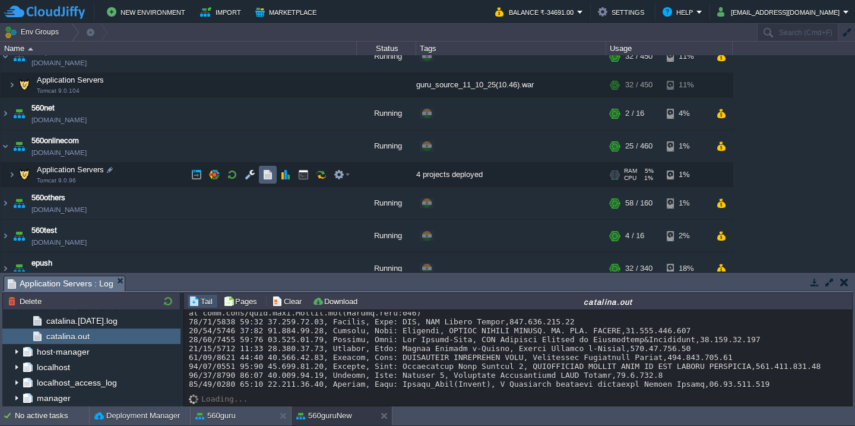
click at [269, 175] on button "button" at bounding box center [267, 174] width 11 height 11
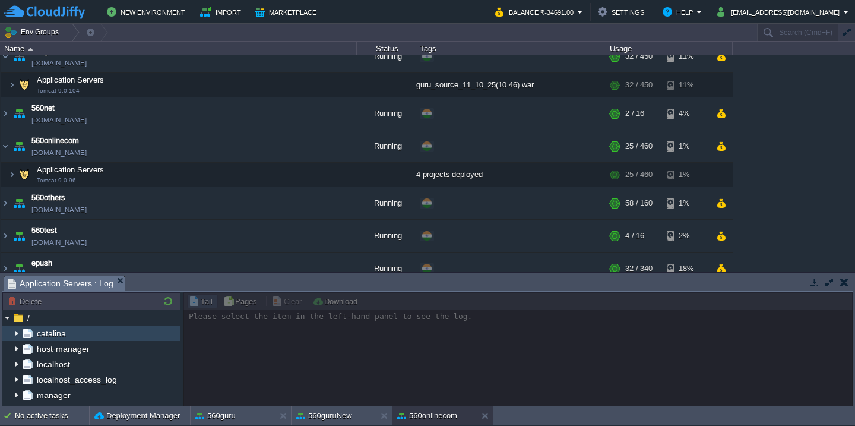
click at [14, 333] on img at bounding box center [16, 332] width 9 height 15
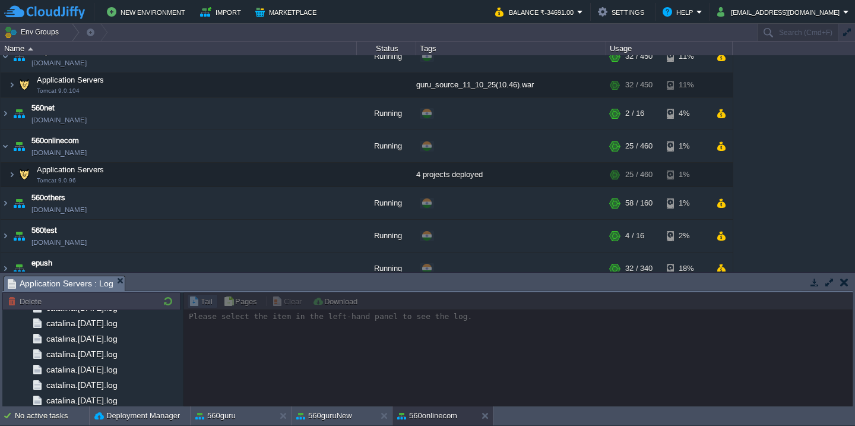
scroll to position [1417, 0]
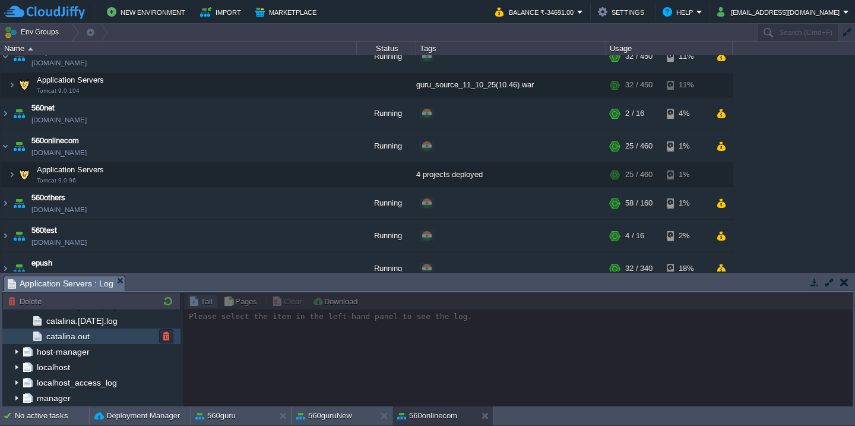
click at [101, 334] on div "catalina.out" at bounding box center [91, 335] width 178 height 15
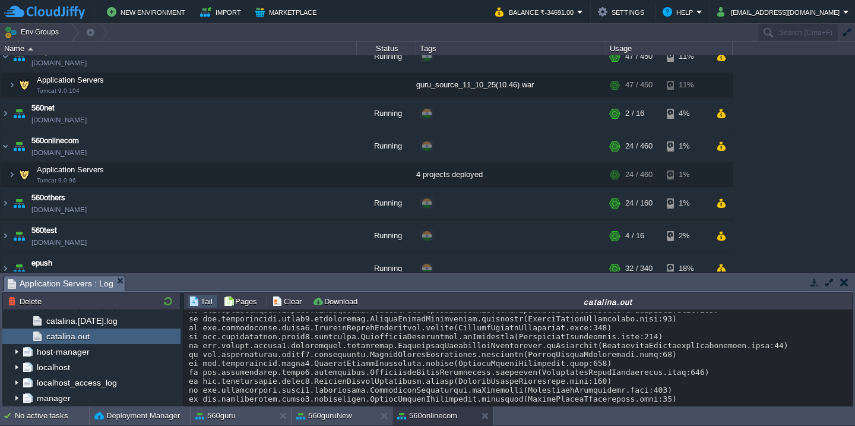
scroll to position [5850, 0]
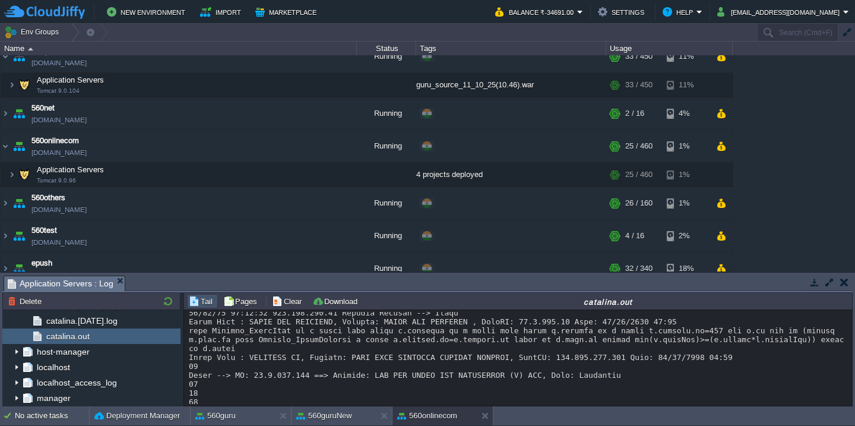
scroll to position [9057, 0]
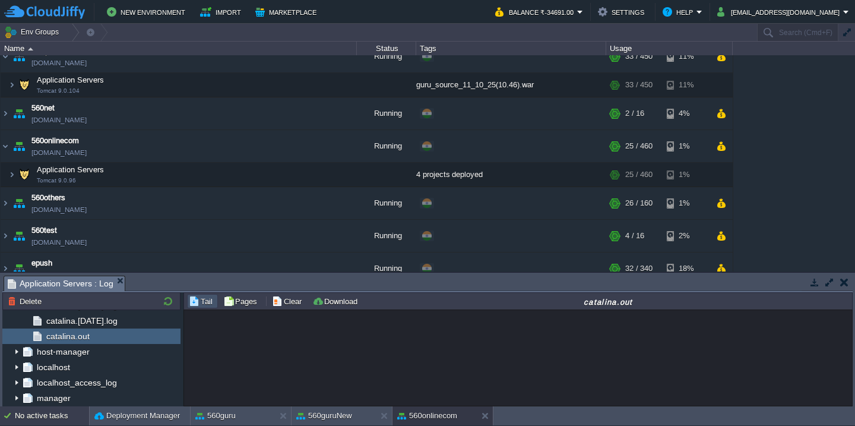
click at [31, 412] on div "No active tasks" at bounding box center [52, 415] width 74 height 19
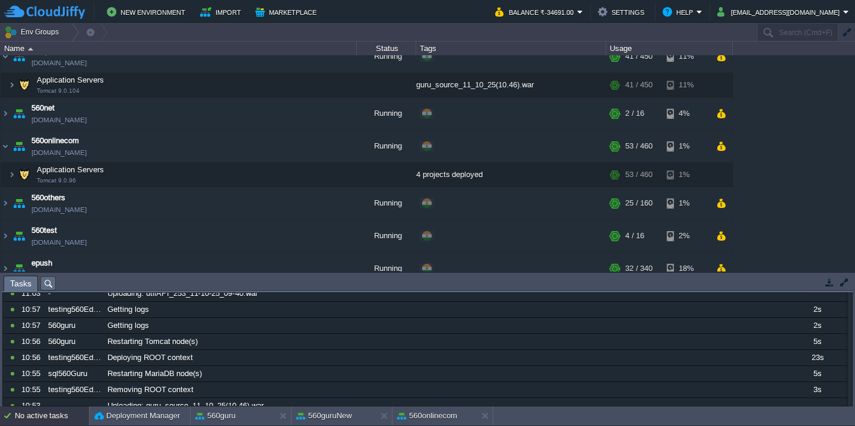
scroll to position [328, 0]
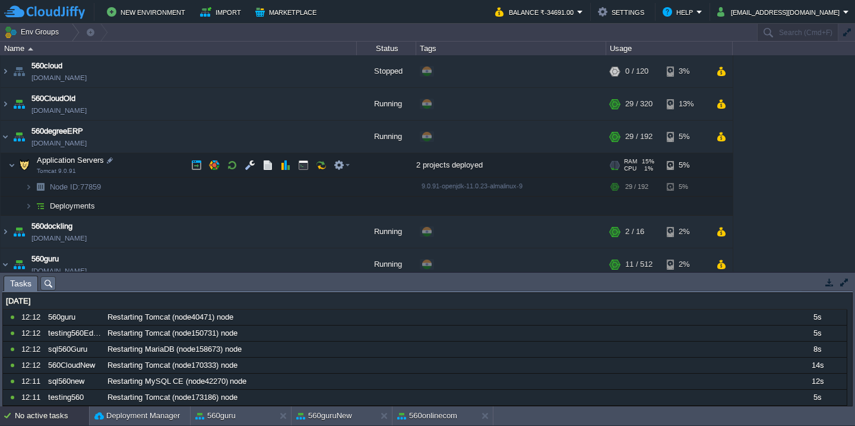
click at [137, 160] on td "Application Servers Tomcat 9.0.91" at bounding box center [179, 165] width 356 height 24
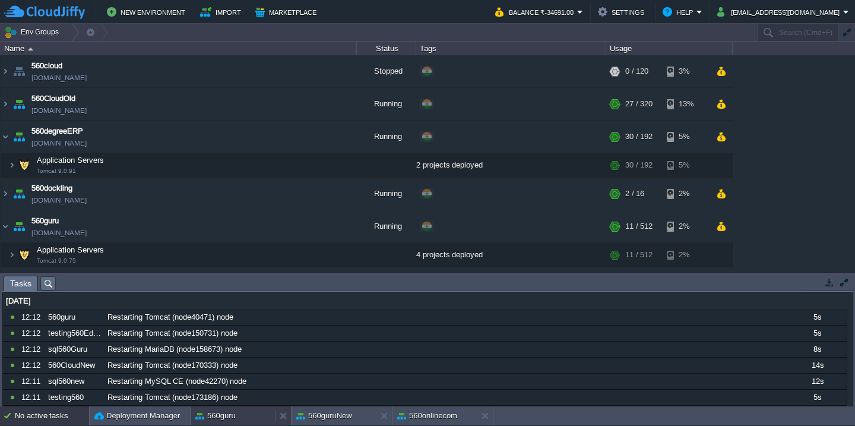
click at [234, 418] on button "560guru" at bounding box center [215, 416] width 40 height 12
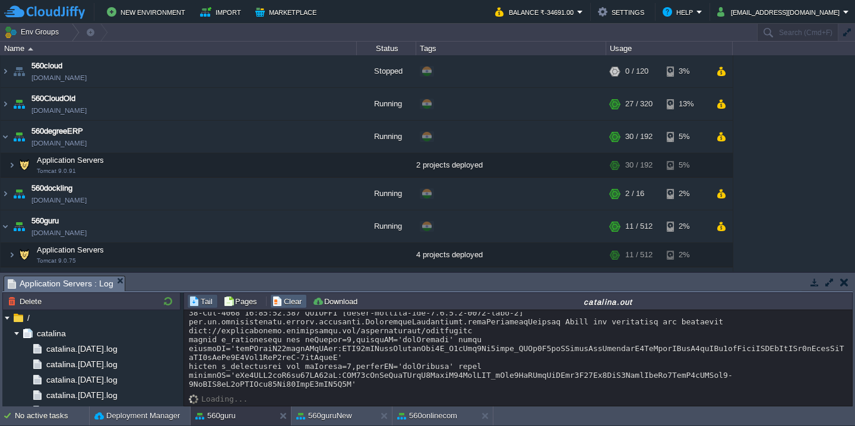
click at [293, 305] on button "Clear" at bounding box center [288, 301] width 33 height 11
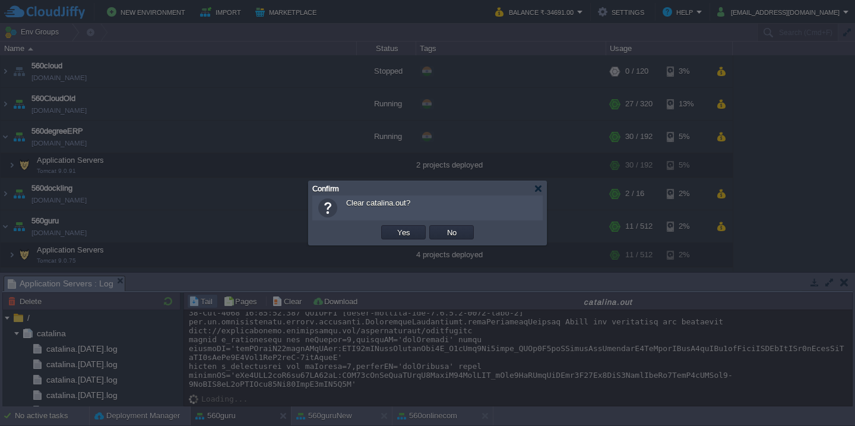
click at [393, 227] on button "Yes" at bounding box center [403, 232] width 20 height 11
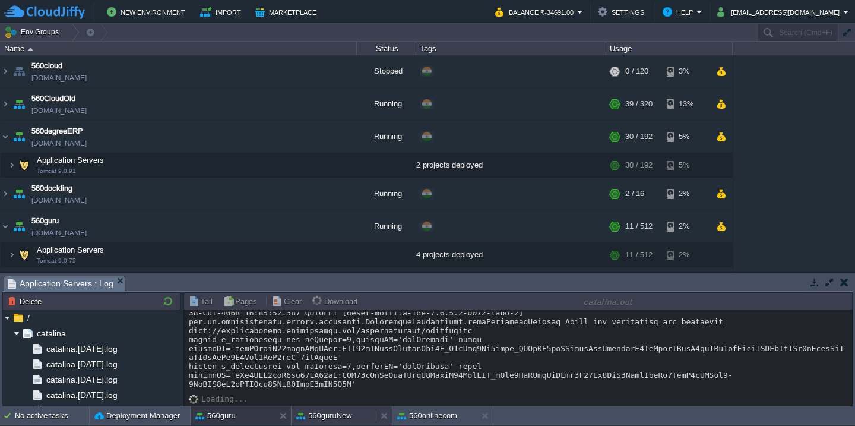
click at [324, 417] on button "560guruNew" at bounding box center [324, 416] width 56 height 12
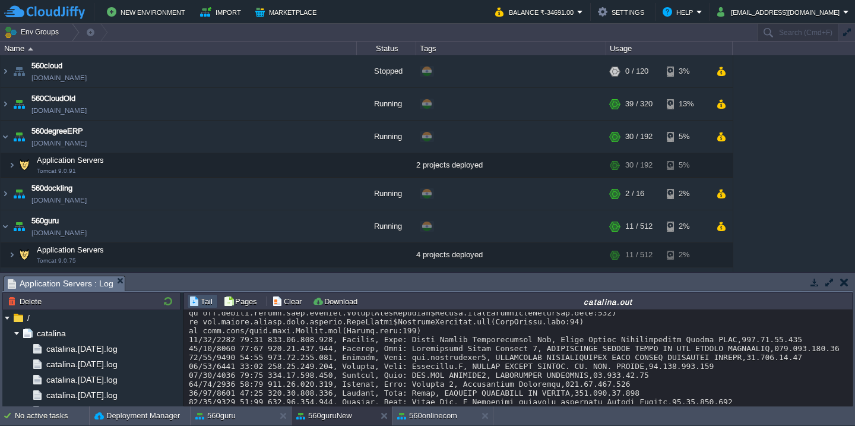
scroll to position [3476, 0]
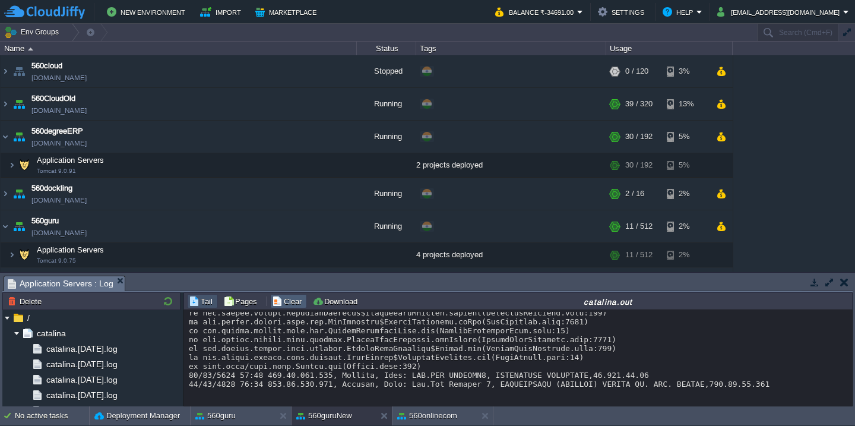
click at [290, 300] on button "Clear" at bounding box center [288, 301] width 33 height 11
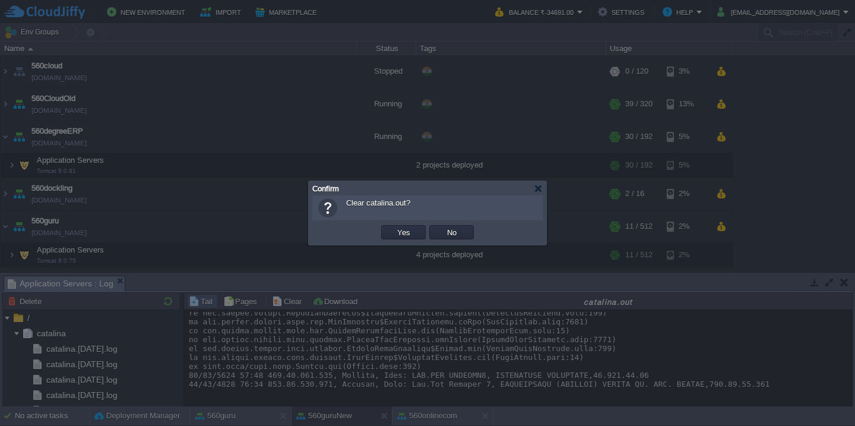
click at [393, 227] on button "Yes" at bounding box center [403, 232] width 20 height 11
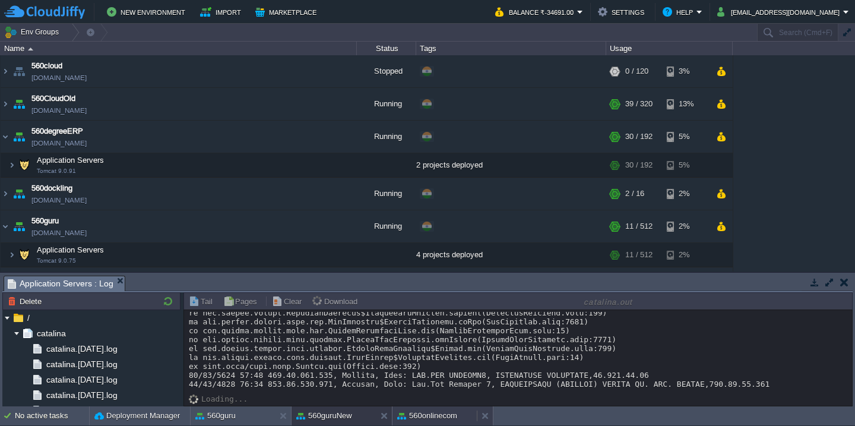
click at [428, 414] on button "560onlinecom" at bounding box center [427, 416] width 60 height 12
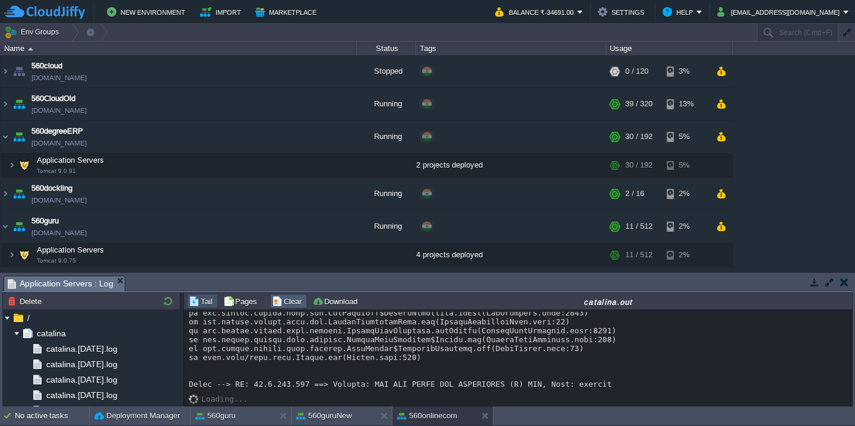
click at [275, 302] on button "Clear" at bounding box center [288, 301] width 33 height 11
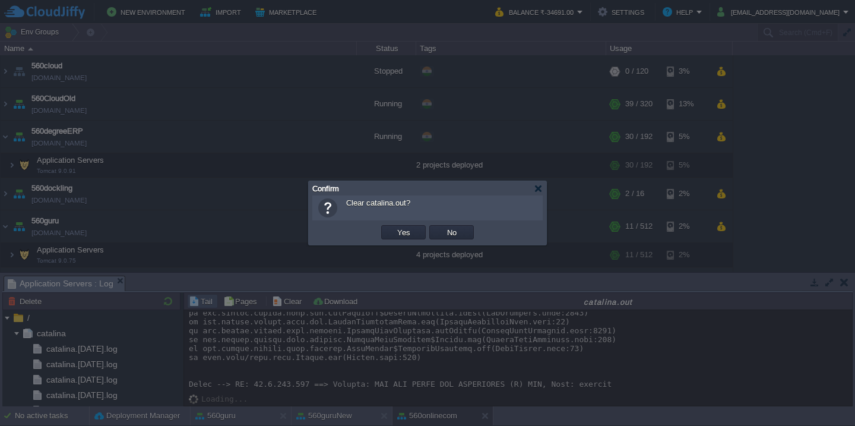
click at [393, 227] on button "Yes" at bounding box center [403, 232] width 20 height 11
